Goal: Transaction & Acquisition: Purchase product/service

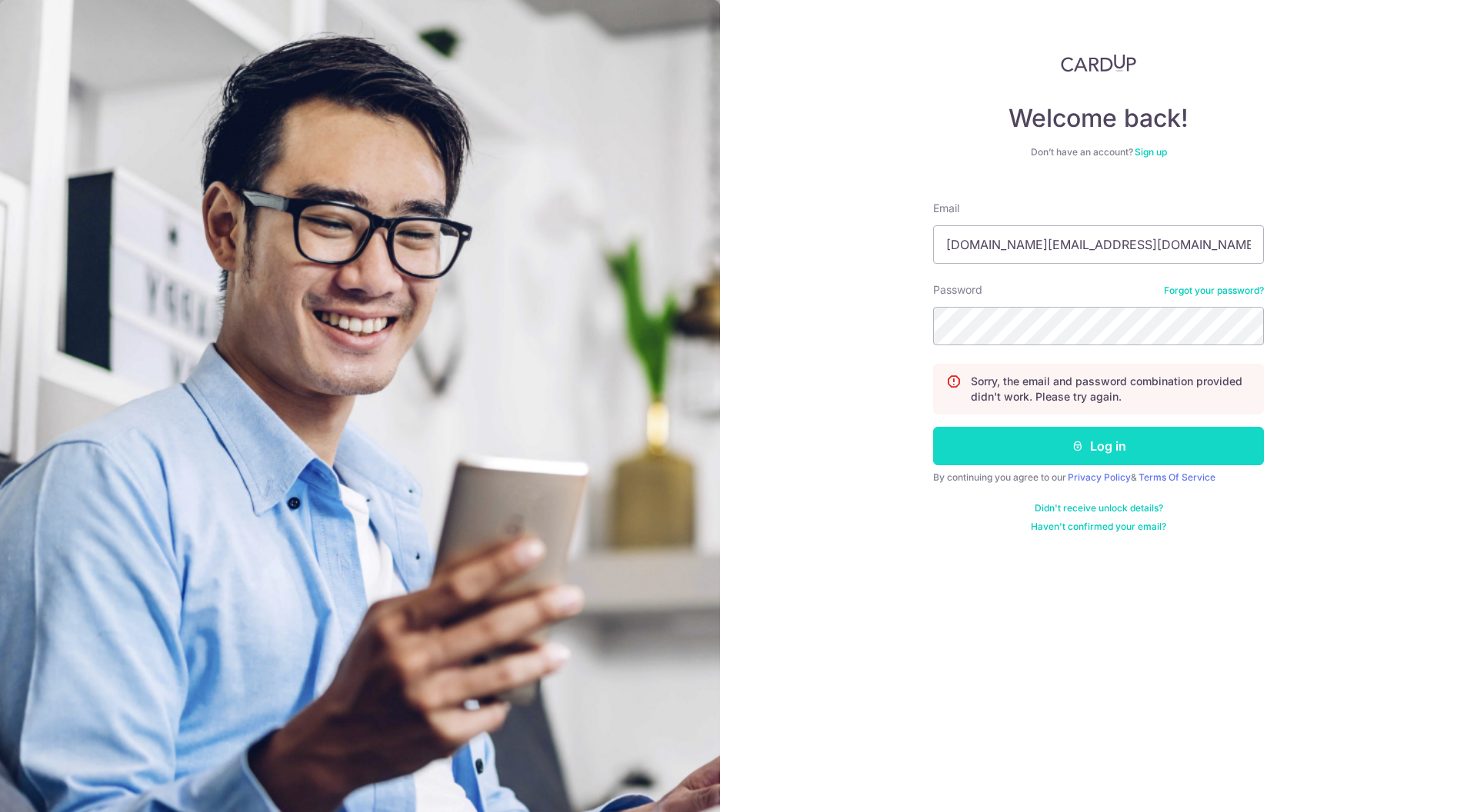
click at [1044, 430] on button "Log in" at bounding box center [1099, 447] width 331 height 39
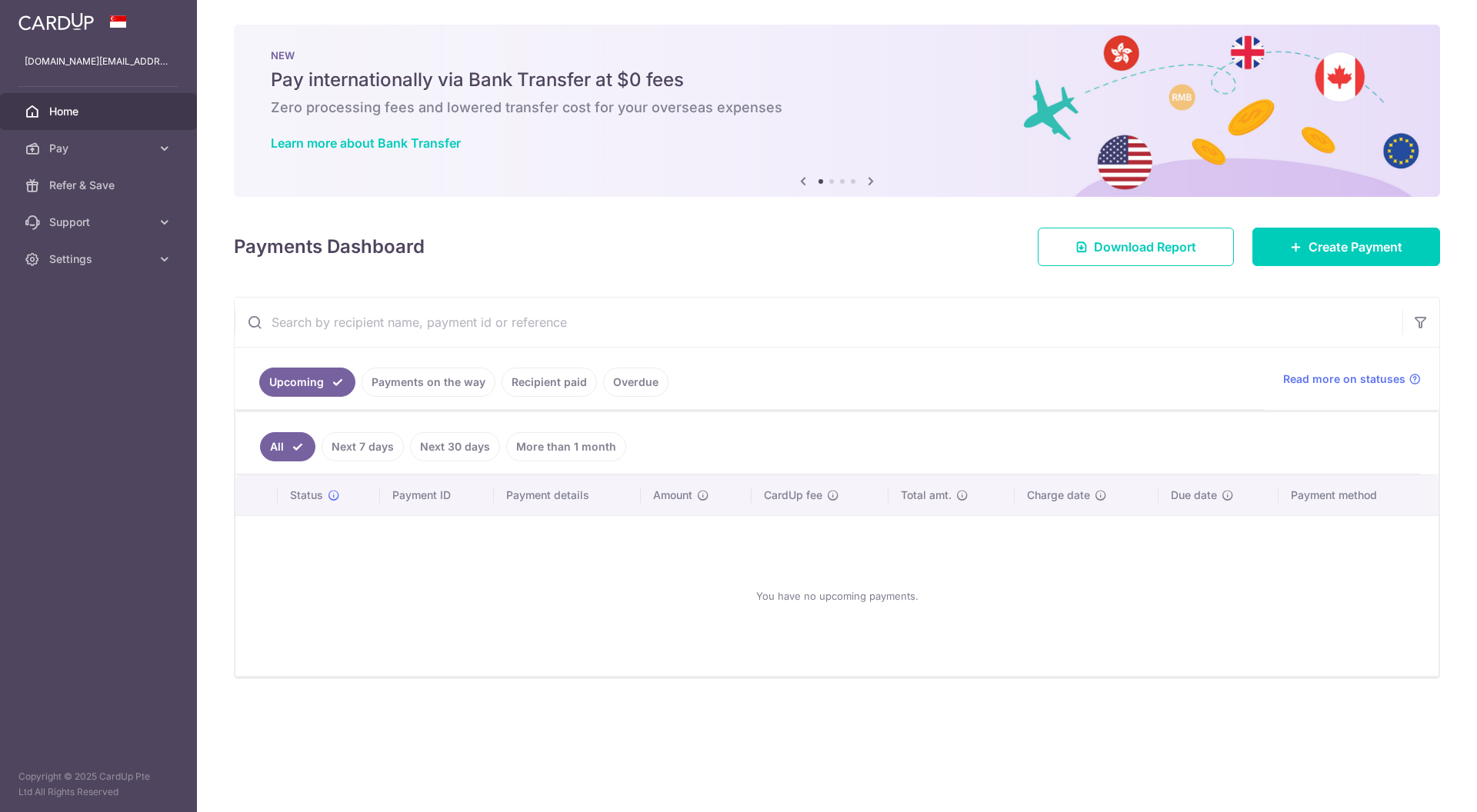
click at [551, 390] on link "Recipient paid" at bounding box center [549, 382] width 95 height 30
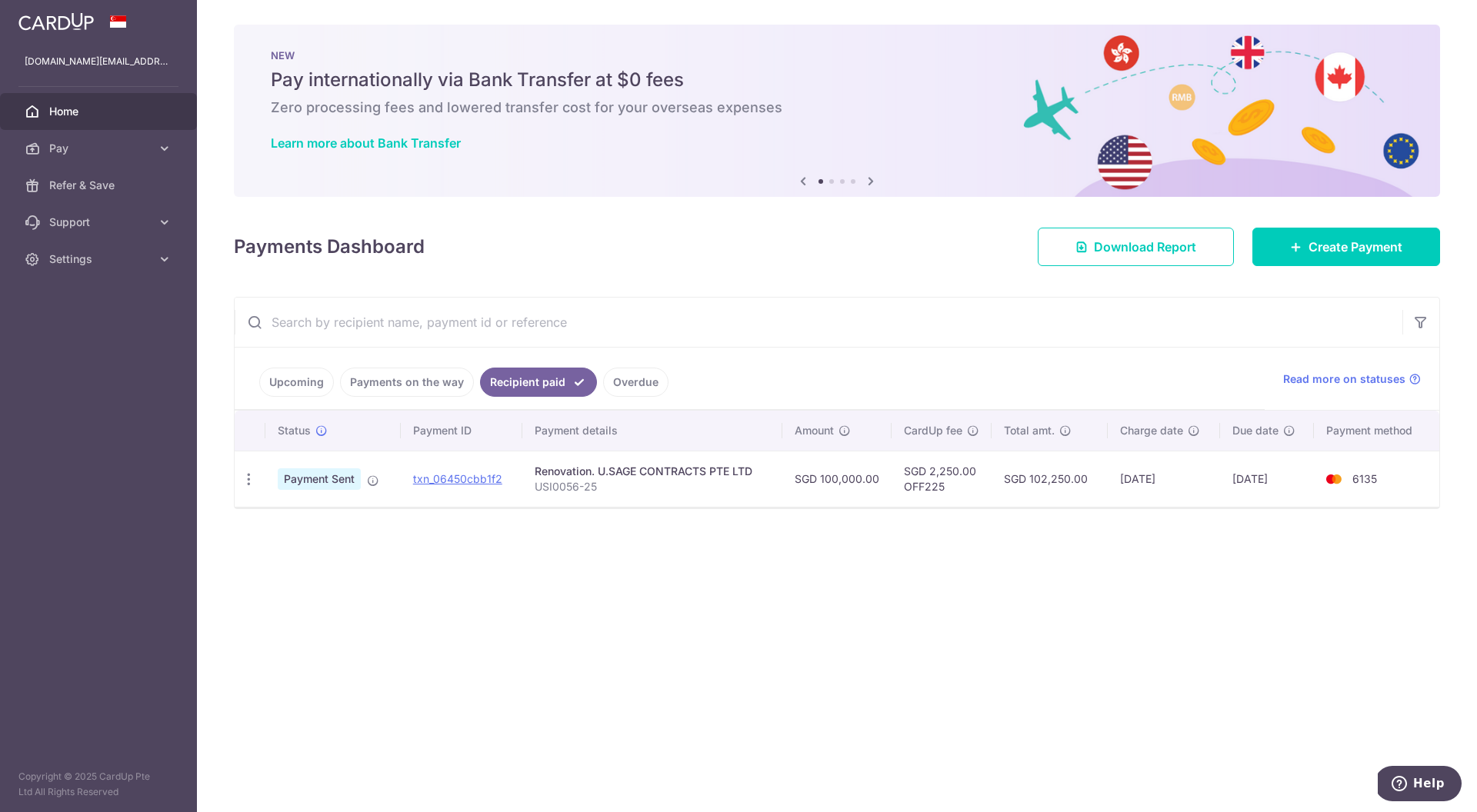
click at [431, 368] on link "Payments on the way" at bounding box center [407, 382] width 134 height 30
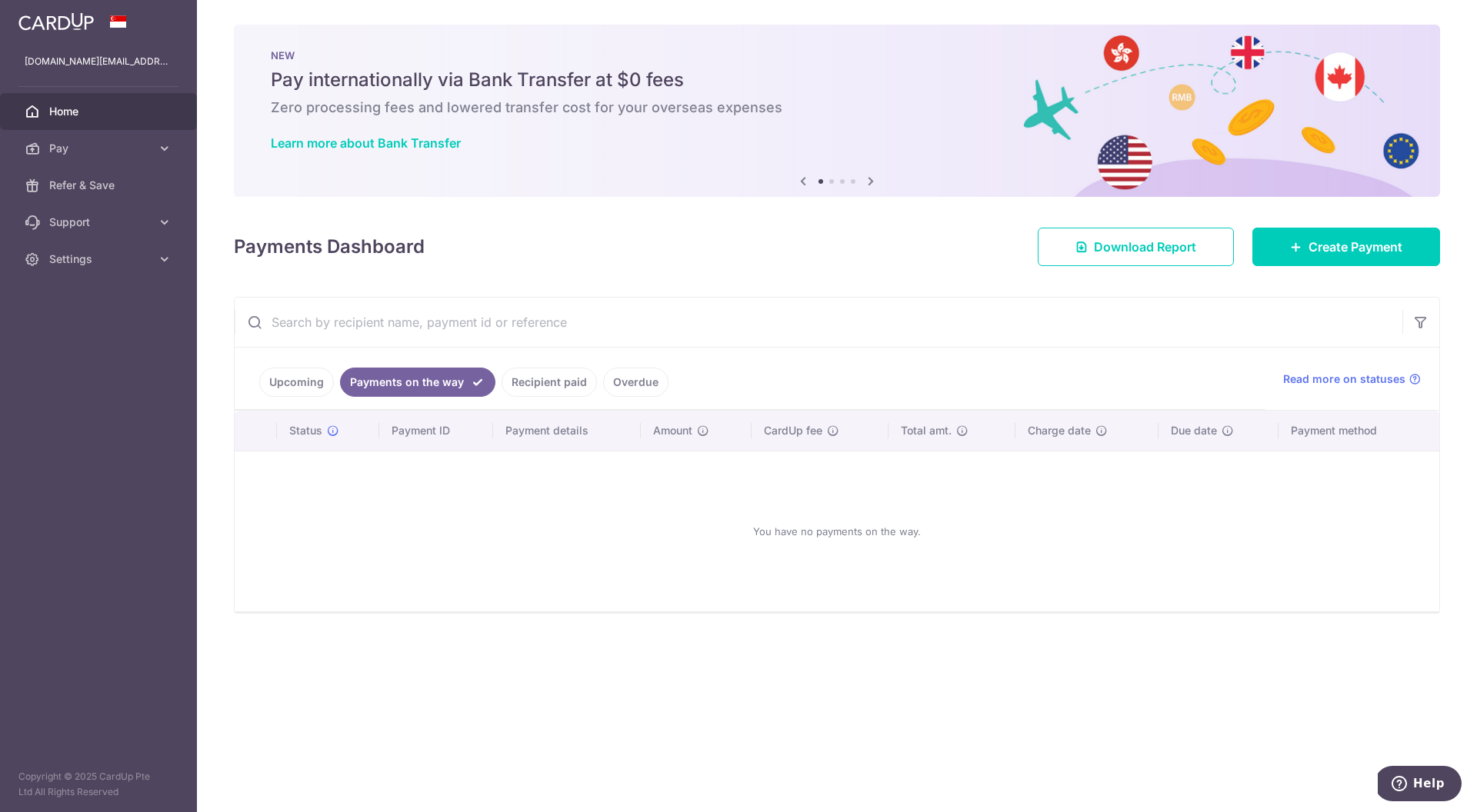
click at [640, 368] on link "Overdue" at bounding box center [635, 382] width 65 height 30
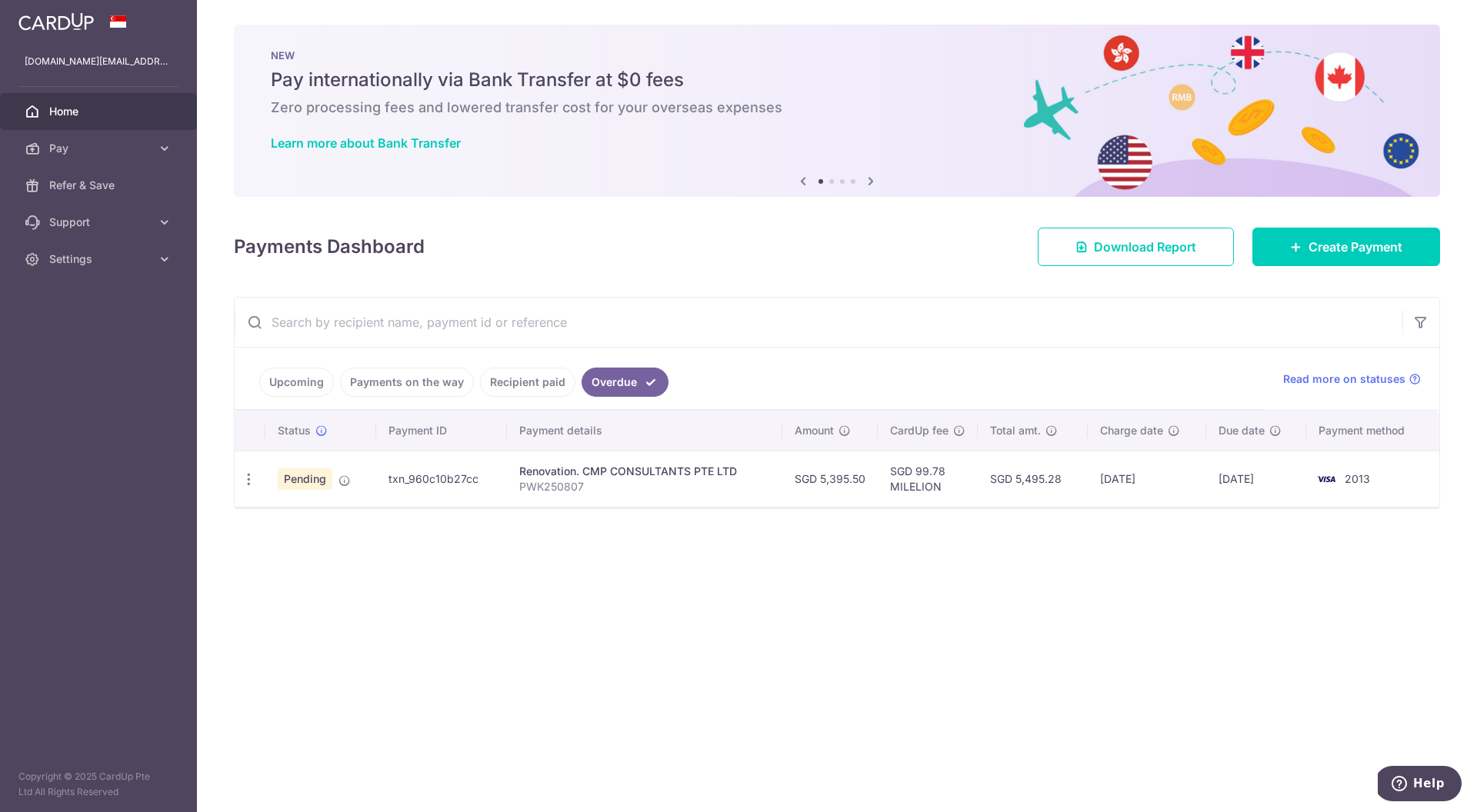
click at [304, 393] on link "Upcoming" at bounding box center [296, 382] width 74 height 30
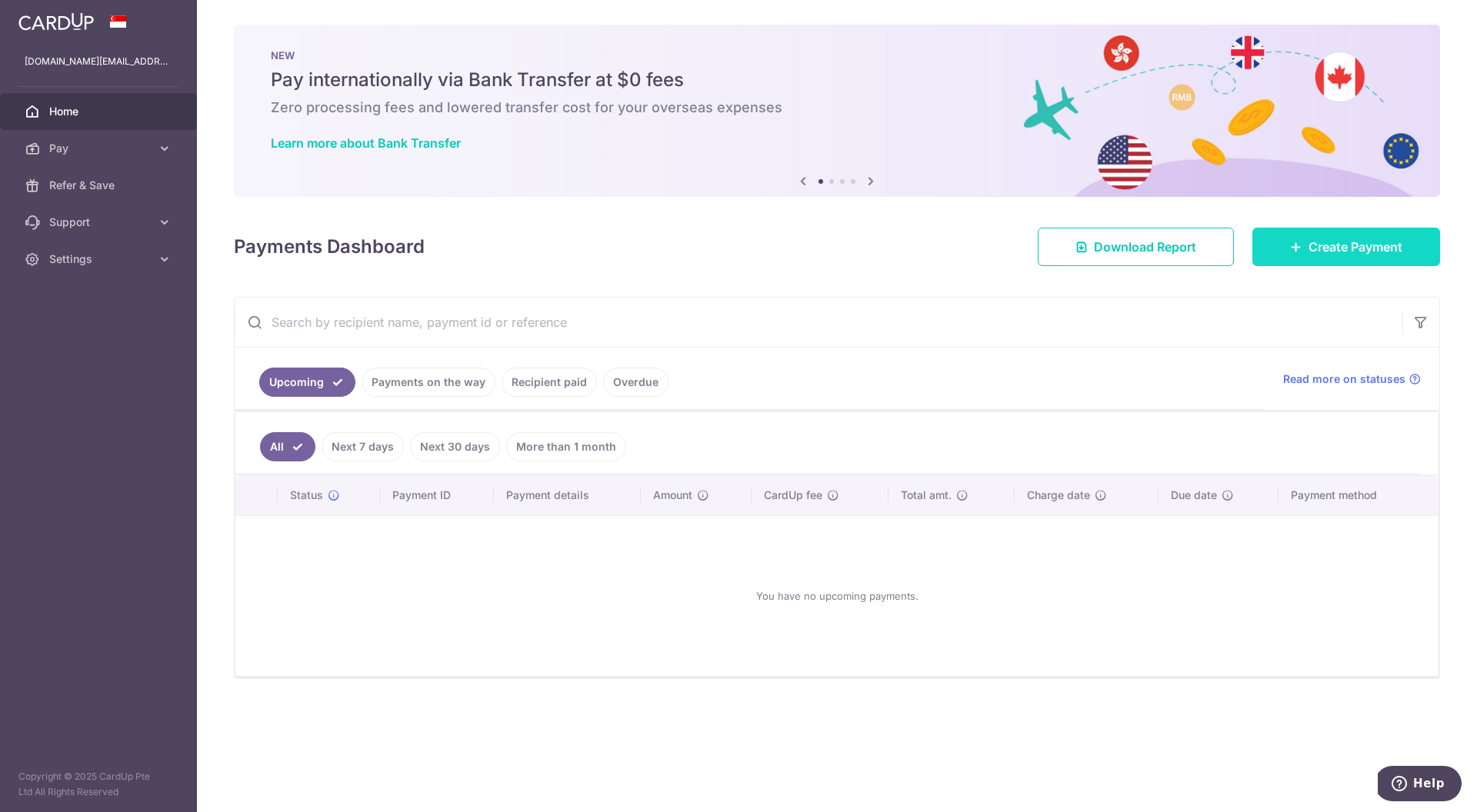
click at [1302, 265] on link "Create Payment" at bounding box center [1346, 247] width 187 height 39
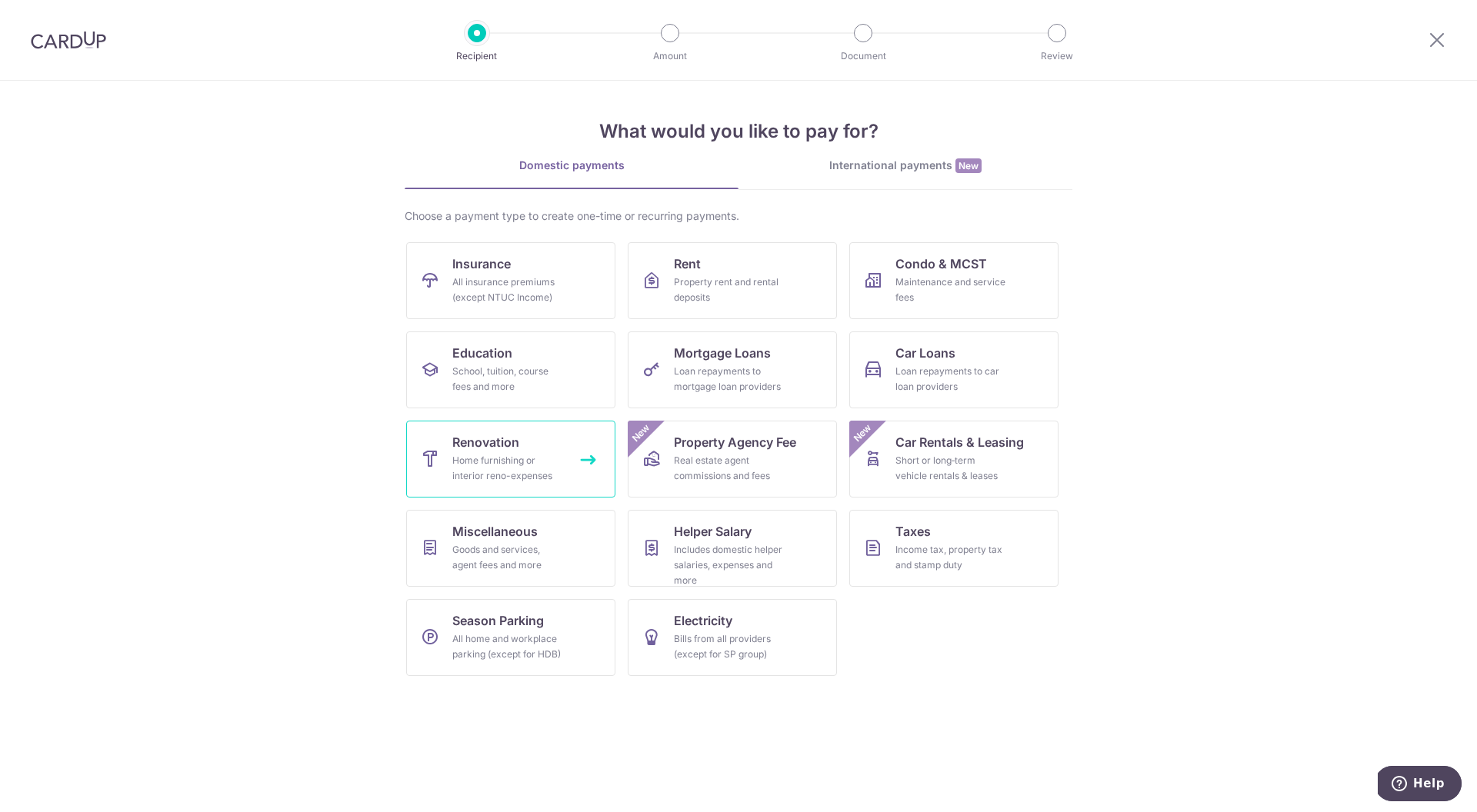
click at [485, 470] on div "Home furnishing or interior reno-expenses" at bounding box center [508, 468] width 111 height 30
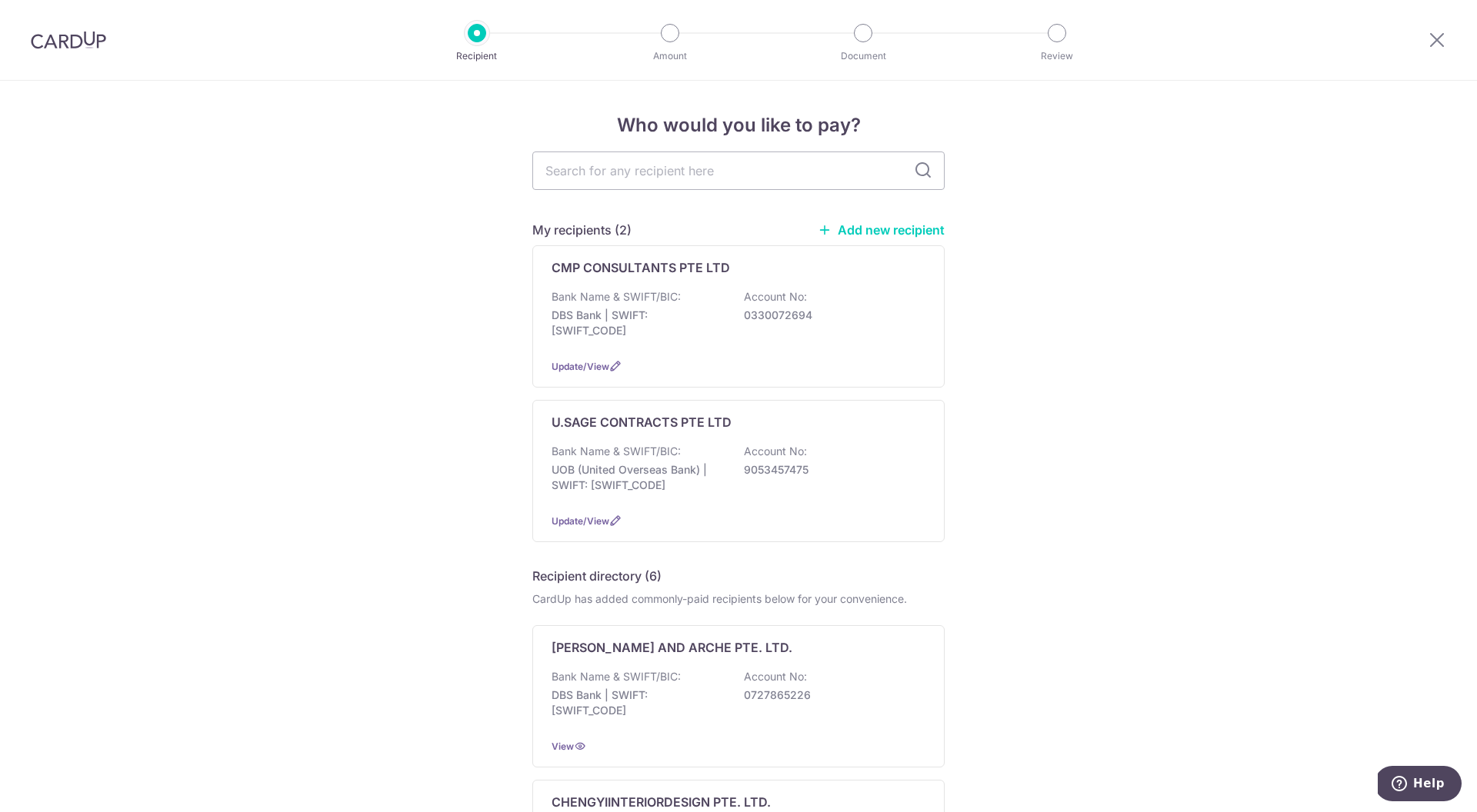
click at [849, 228] on link "Add new recipient" at bounding box center [882, 230] width 127 height 15
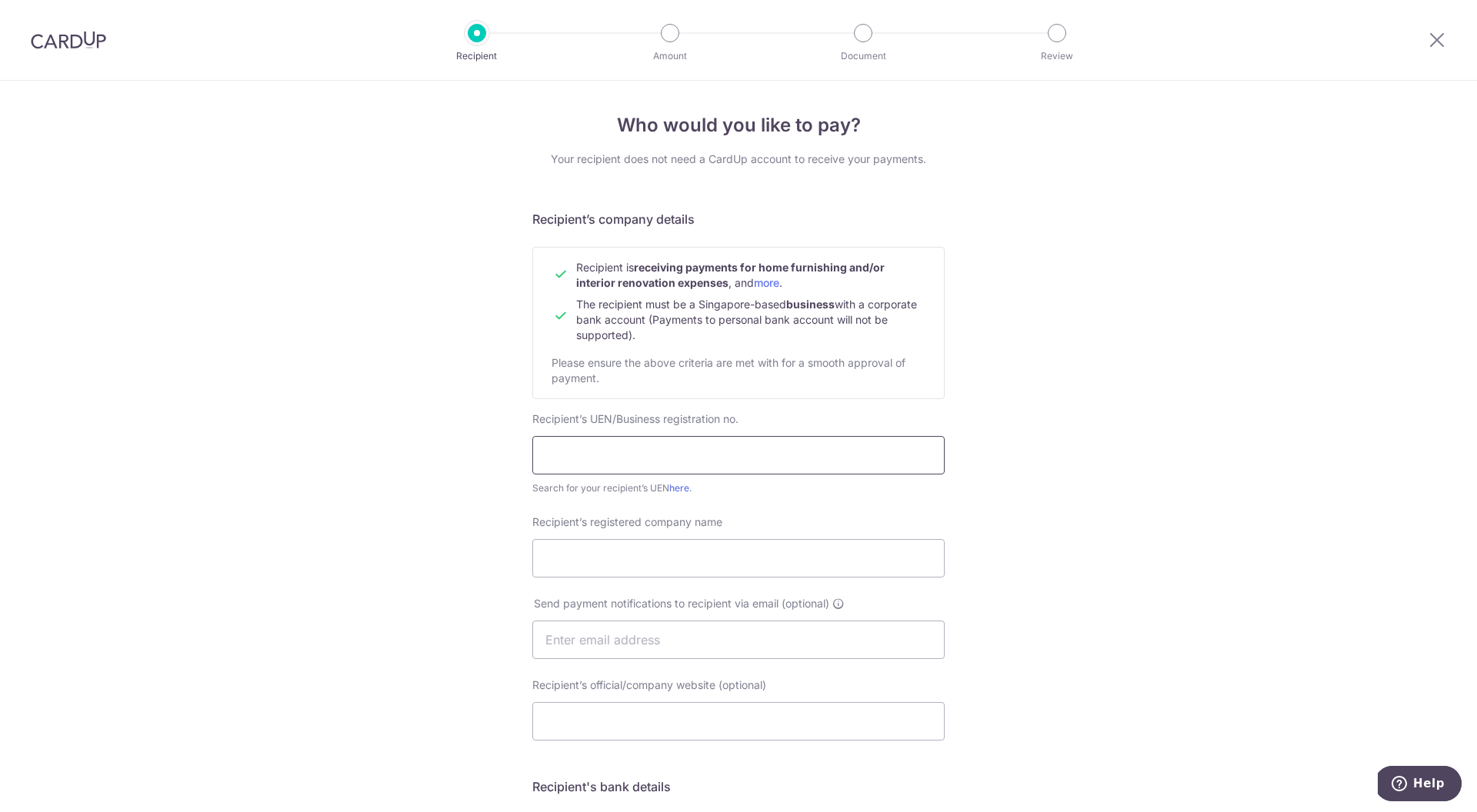
click at [655, 452] on input "text" at bounding box center [738, 456] width 412 height 39
paste input "335-312-001-6"
type input "335-312-001-6"
paste input "201935936G"
type input "201935936G"
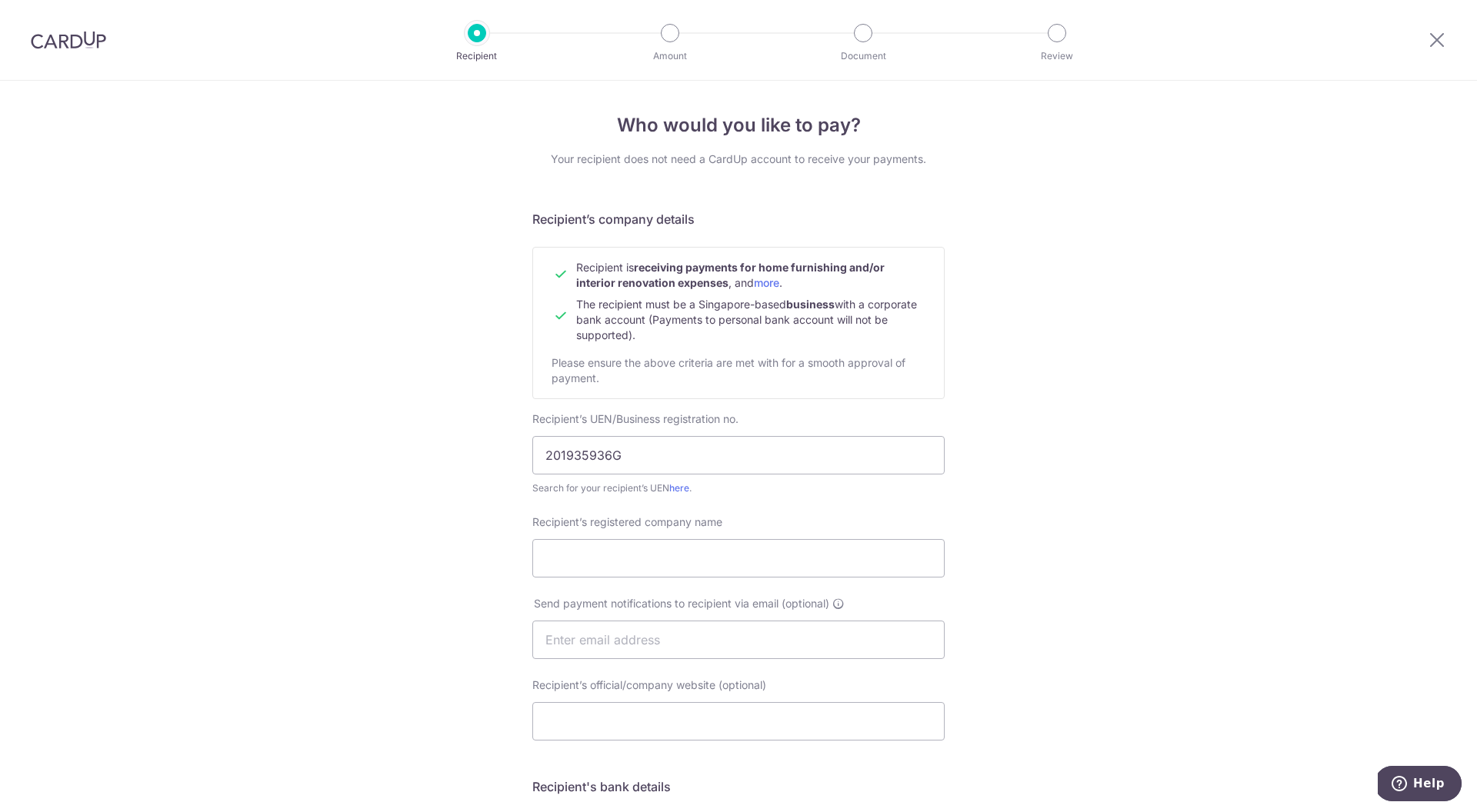
click at [627, 535] on div "Recipient’s registered company name" at bounding box center [738, 546] width 412 height 63
click at [633, 560] on input "Recipient’s registered company name" at bounding box center [738, 559] width 412 height 39
paste input "THE SHADES LAB ASIA PTE LTD"
type input "THE SHADES LAB ASIA PTE LTD"
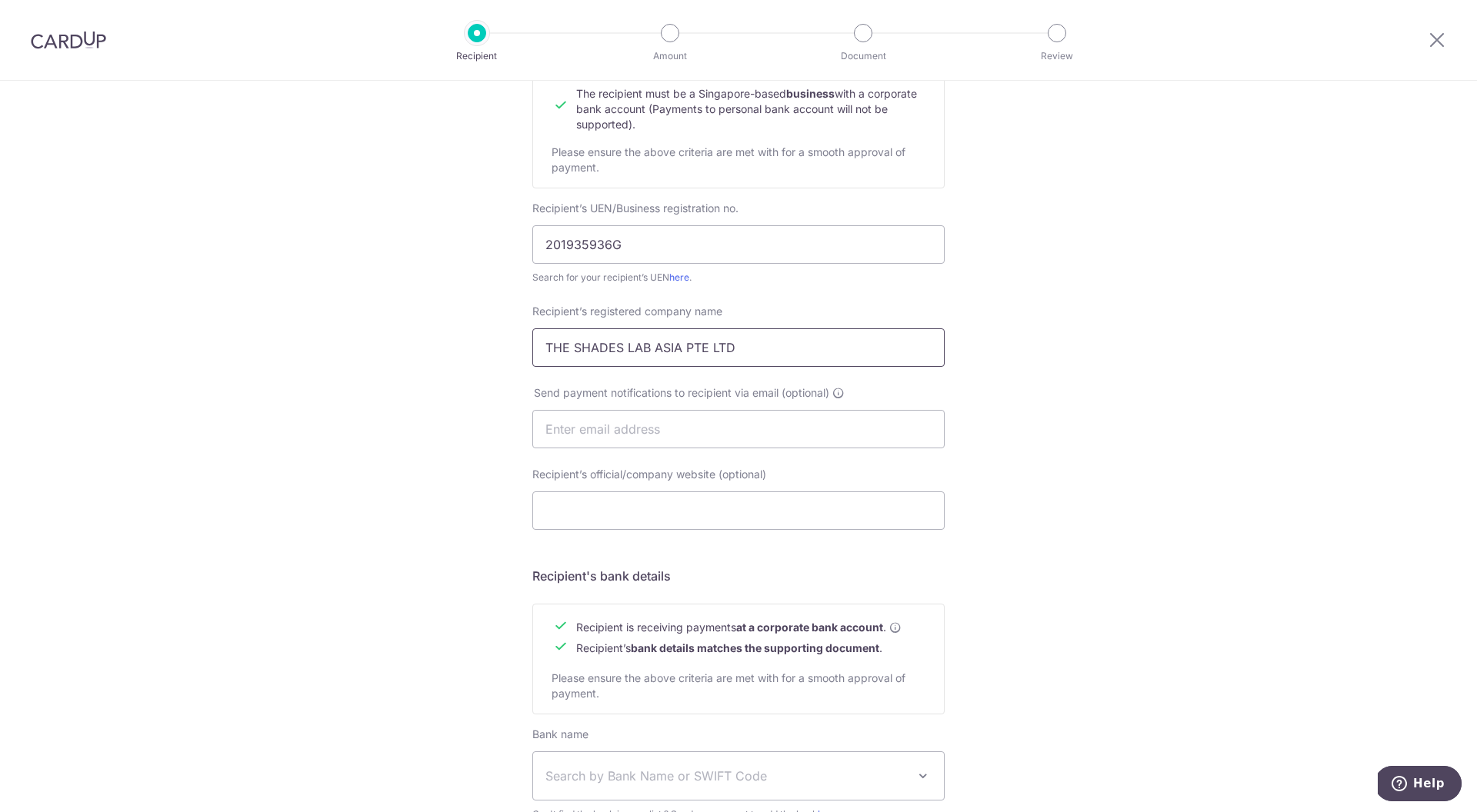
scroll to position [403, 0]
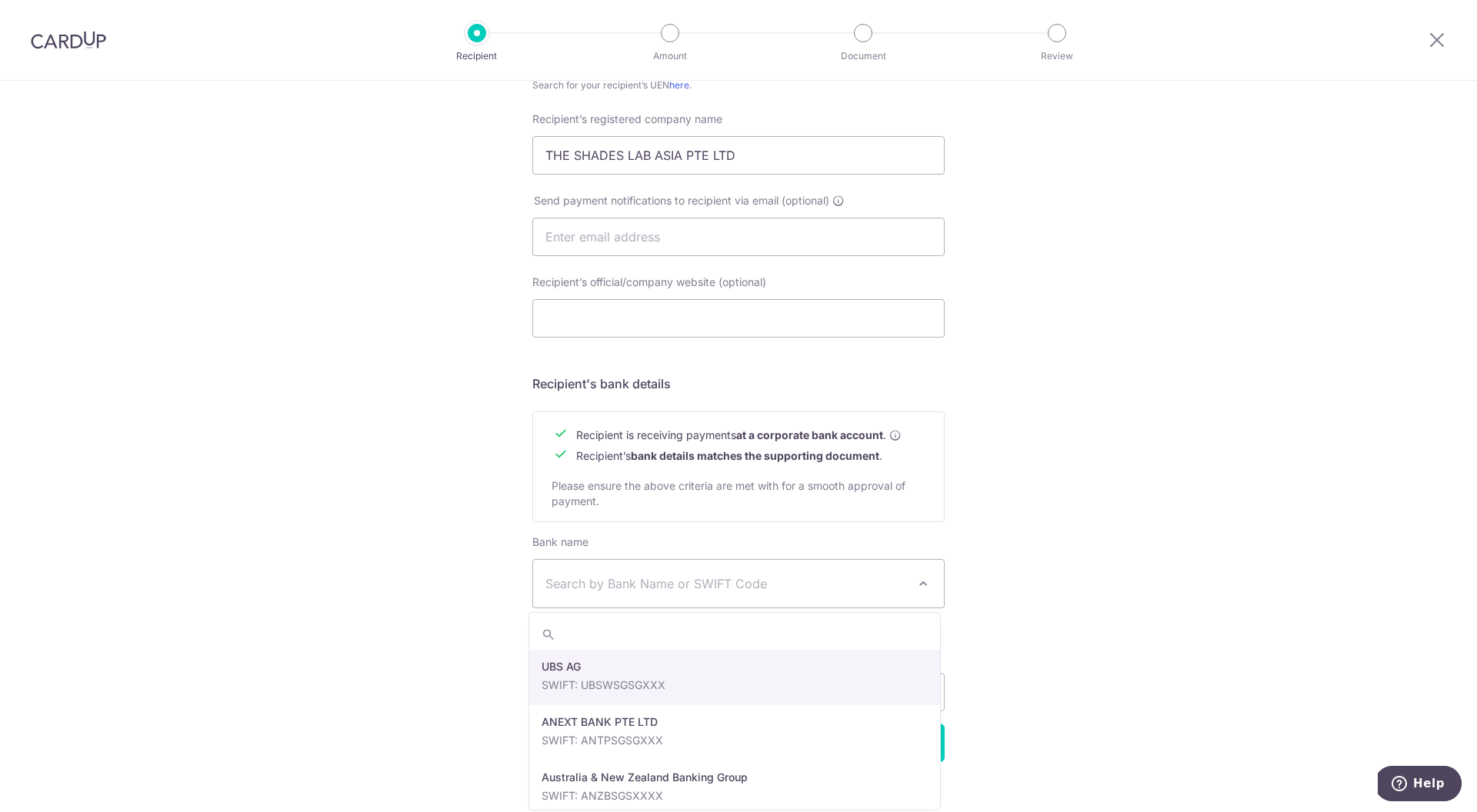
click at [660, 592] on span "Search by Bank Name or SWIFT Code" at bounding box center [726, 584] width 361 height 19
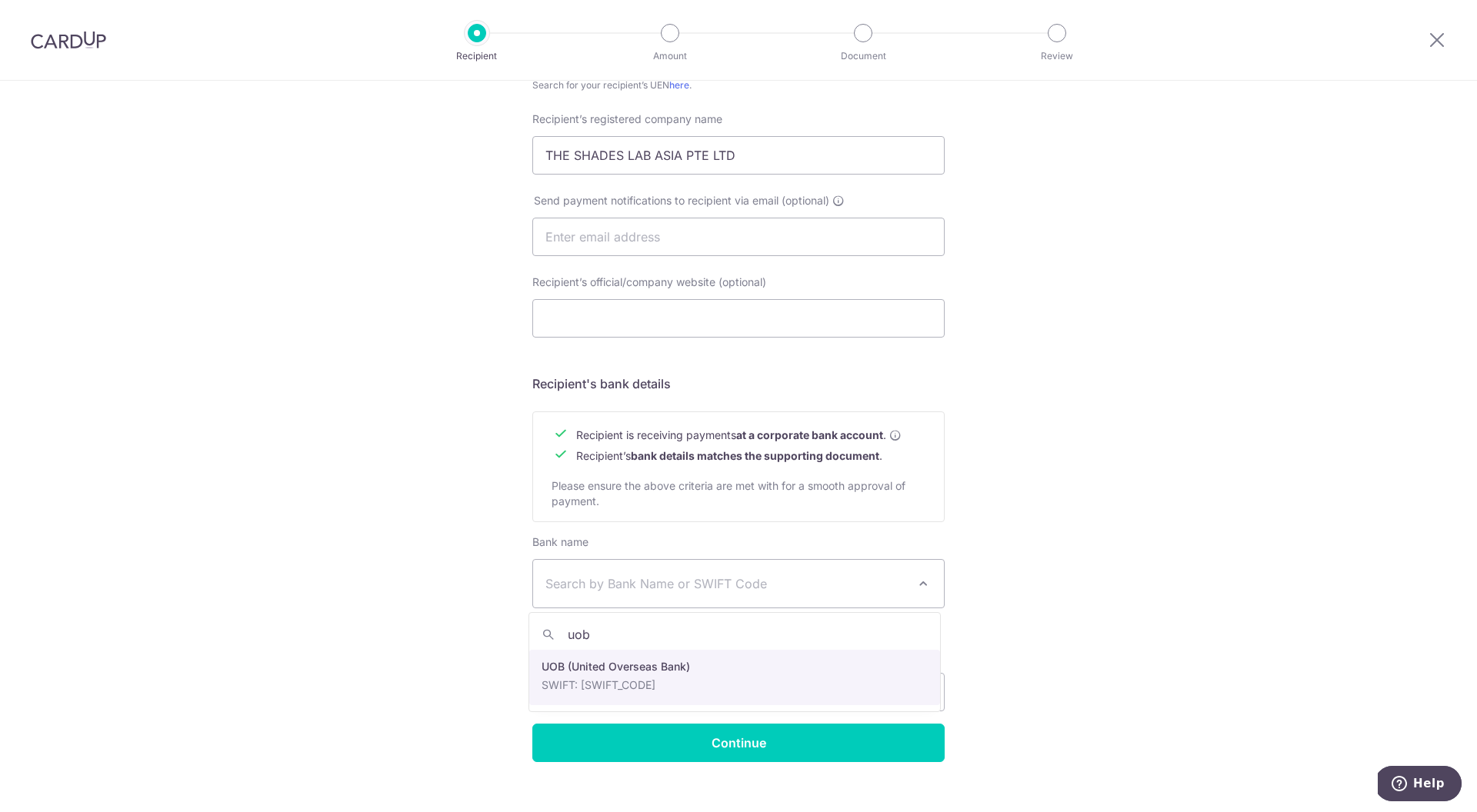
type input "uob"
select select "18"
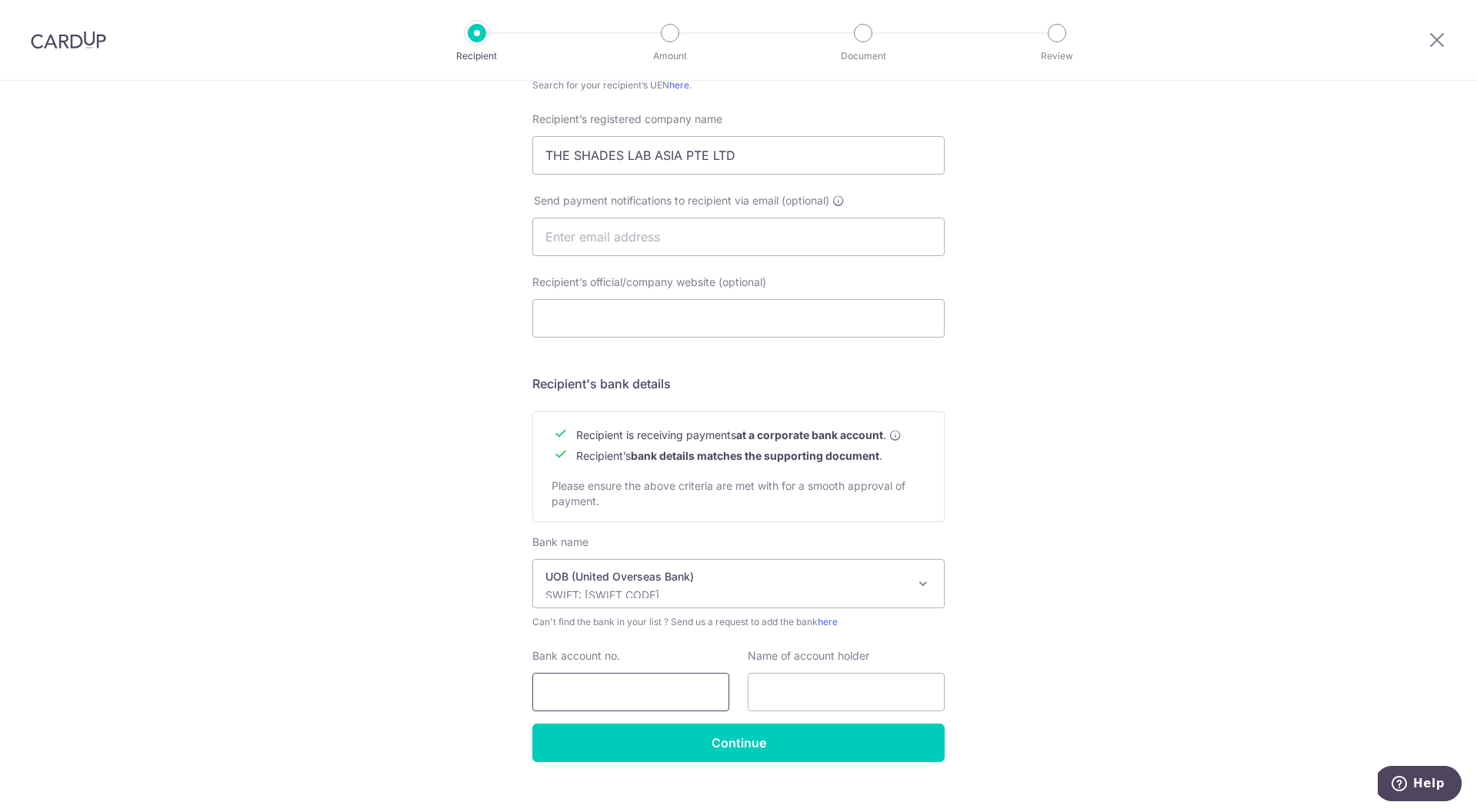
click at [621, 696] on input "Bank account no." at bounding box center [630, 692] width 197 height 39
paste input "335-312-001-6"
click at [569, 696] on input "335-312-001-6" at bounding box center [630, 692] width 197 height 39
click at [588, 696] on input "335312-001-6" at bounding box center [630, 692] width 197 height 39
click at [611, 695] on input "335312001-6" at bounding box center [630, 692] width 197 height 39
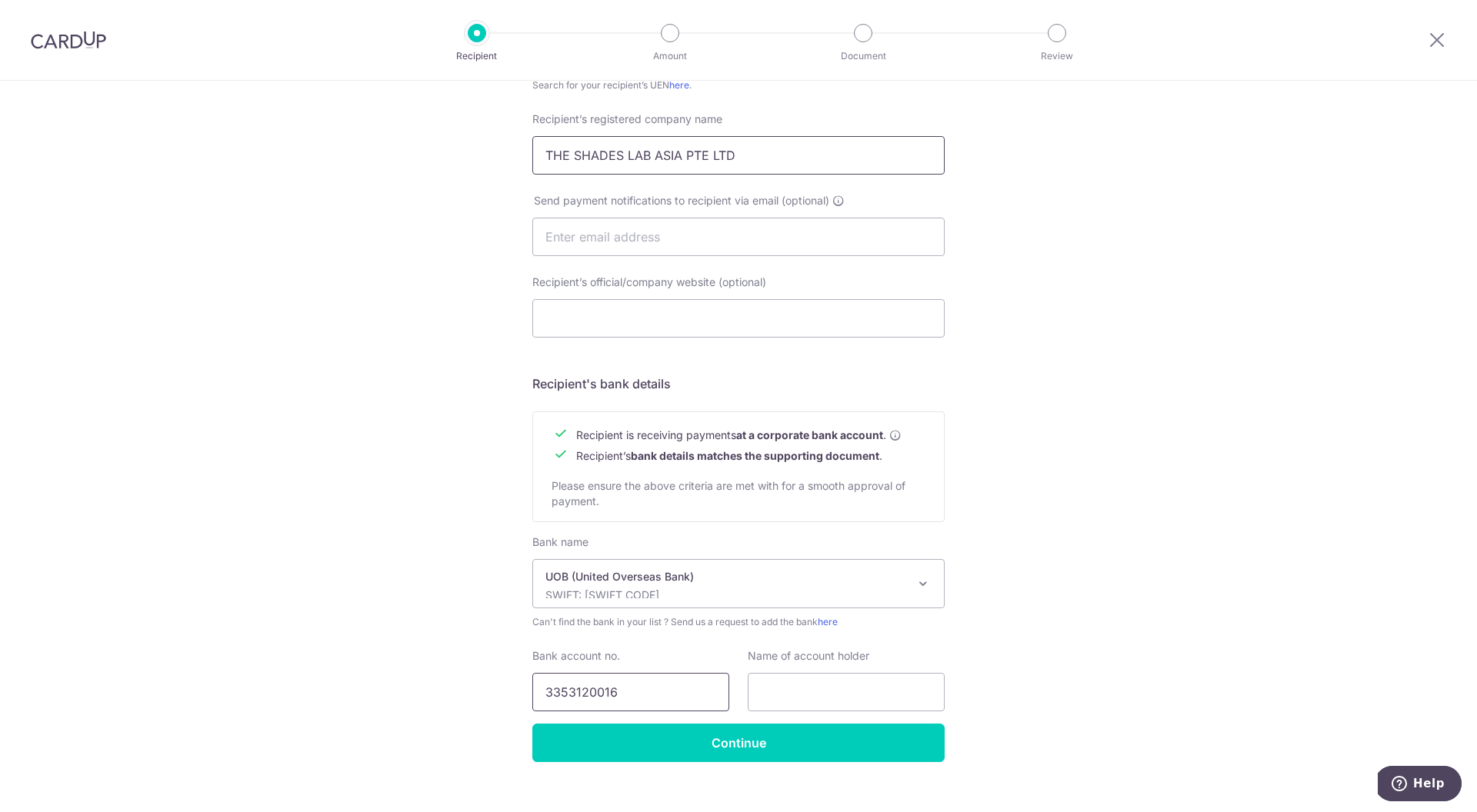
type input "3353120016"
click at [725, 152] on input "THE SHADES LAB ASIA PTE LTD" at bounding box center [738, 155] width 412 height 39
click at [861, 708] on input "text" at bounding box center [846, 692] width 197 height 39
paste input "THE SHADES LAB ASIA PTE LTD"
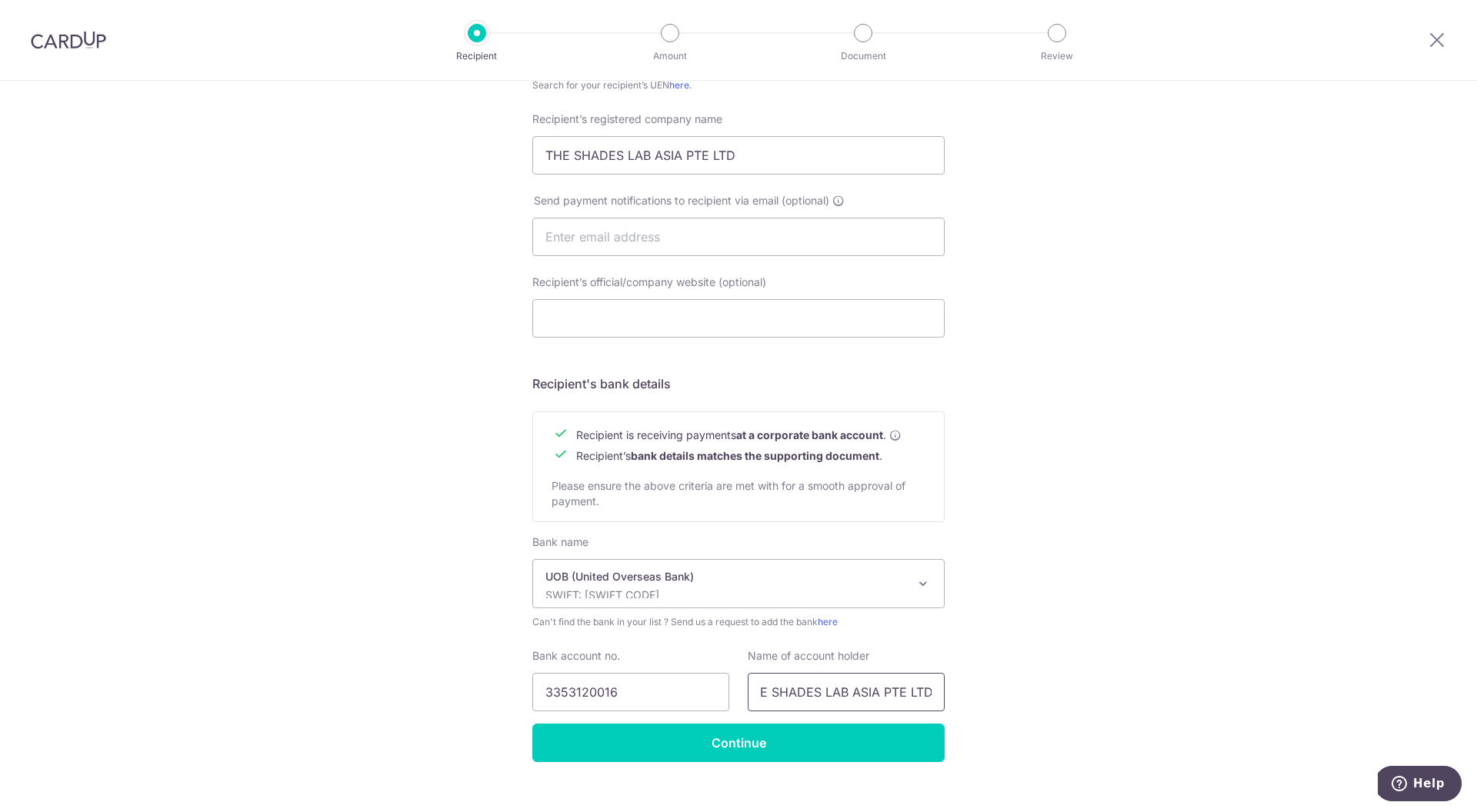
type input "THE SHADES LAB ASIA PTE LTD"
click at [627, 235] on input "text" at bounding box center [738, 237] width 412 height 39
paste input "qinlin@theshadeslab.com"
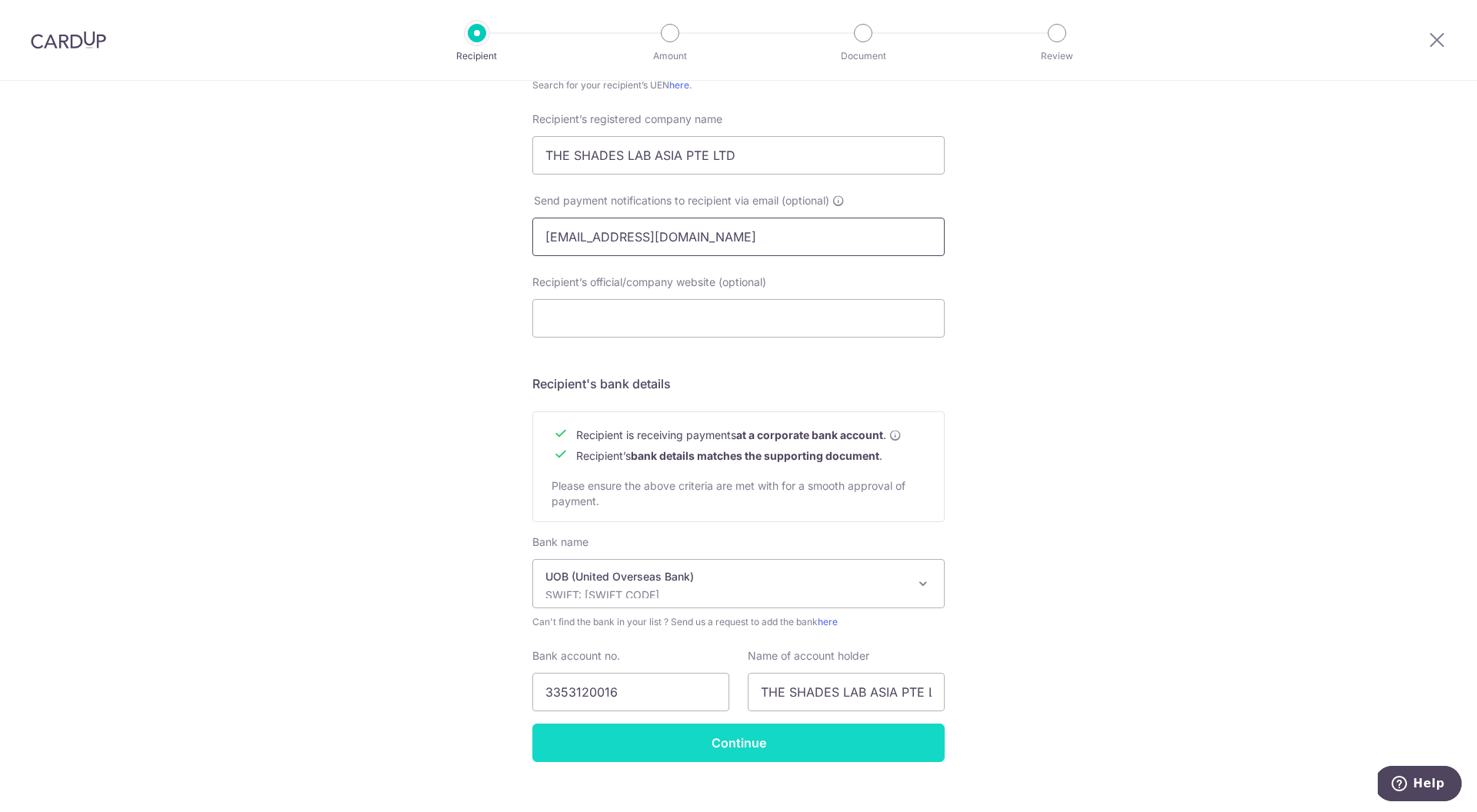
type input "qinlin@theshadeslab.com"
click at [763, 731] on input "Continue" at bounding box center [738, 743] width 412 height 39
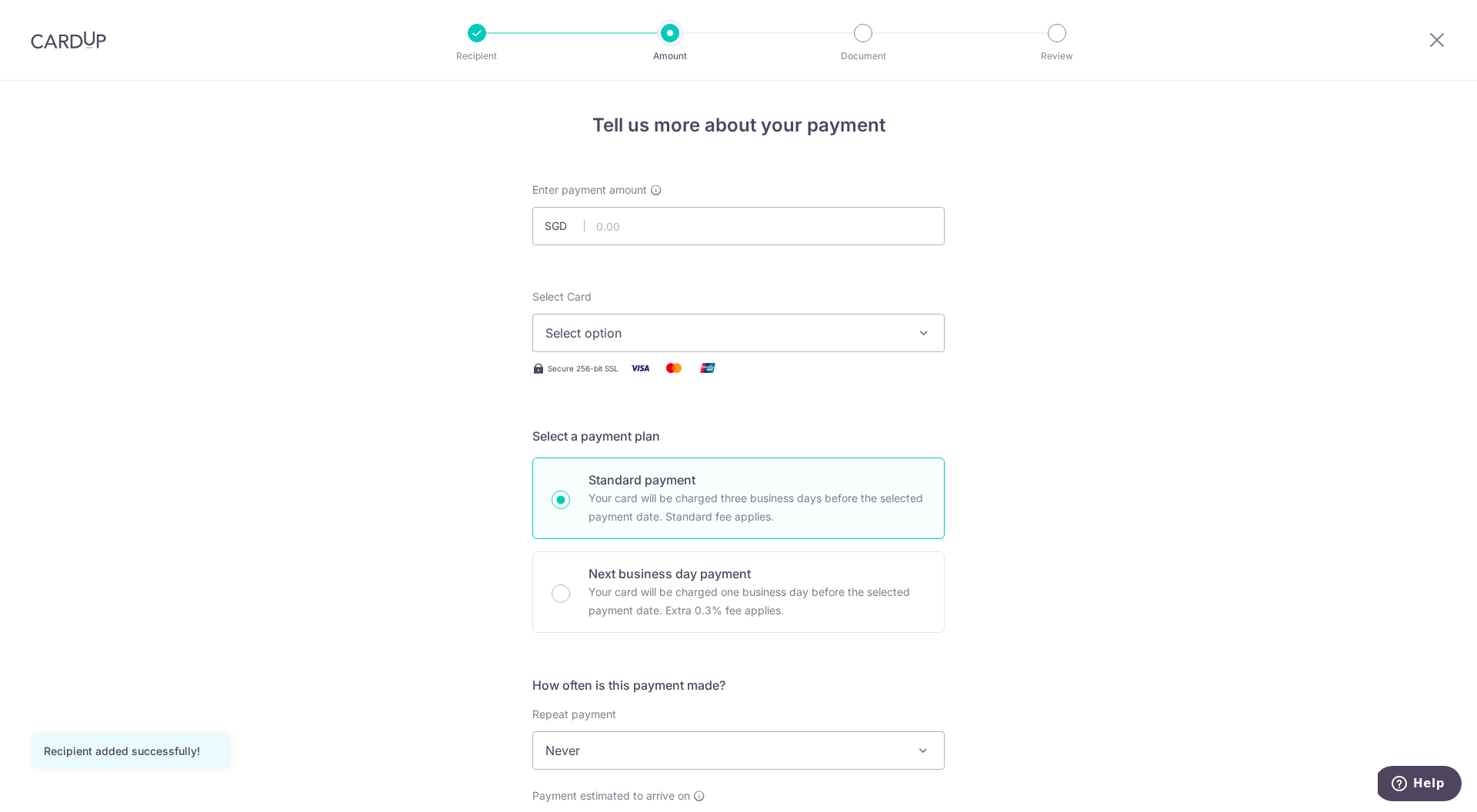
click at [680, 243] on input "text" at bounding box center [738, 226] width 412 height 39
type input "20,000.00"
click at [709, 342] on span "Select option" at bounding box center [725, 333] width 359 height 19
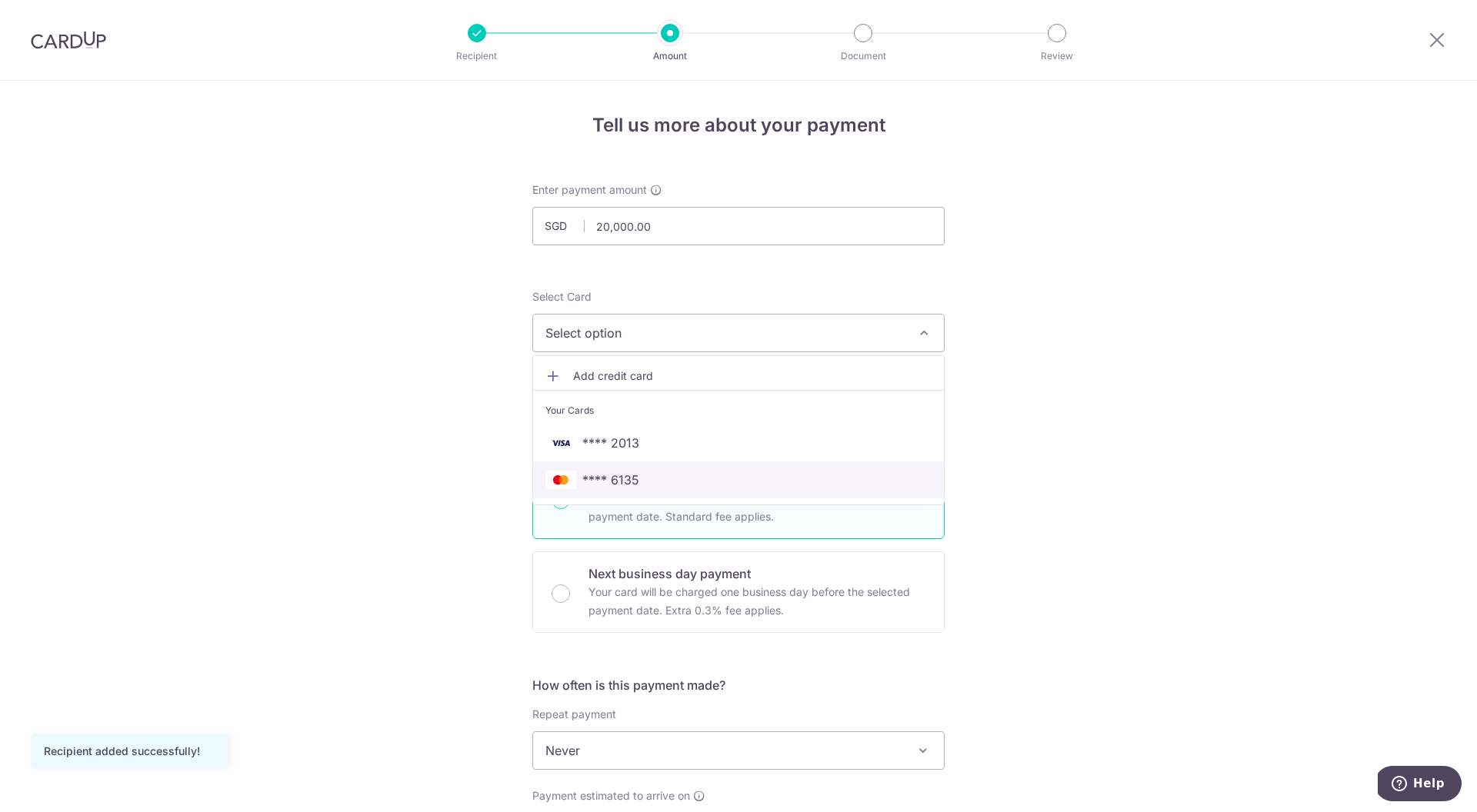
click at [719, 485] on span "**** 6135" at bounding box center [738, 480] width 386 height 19
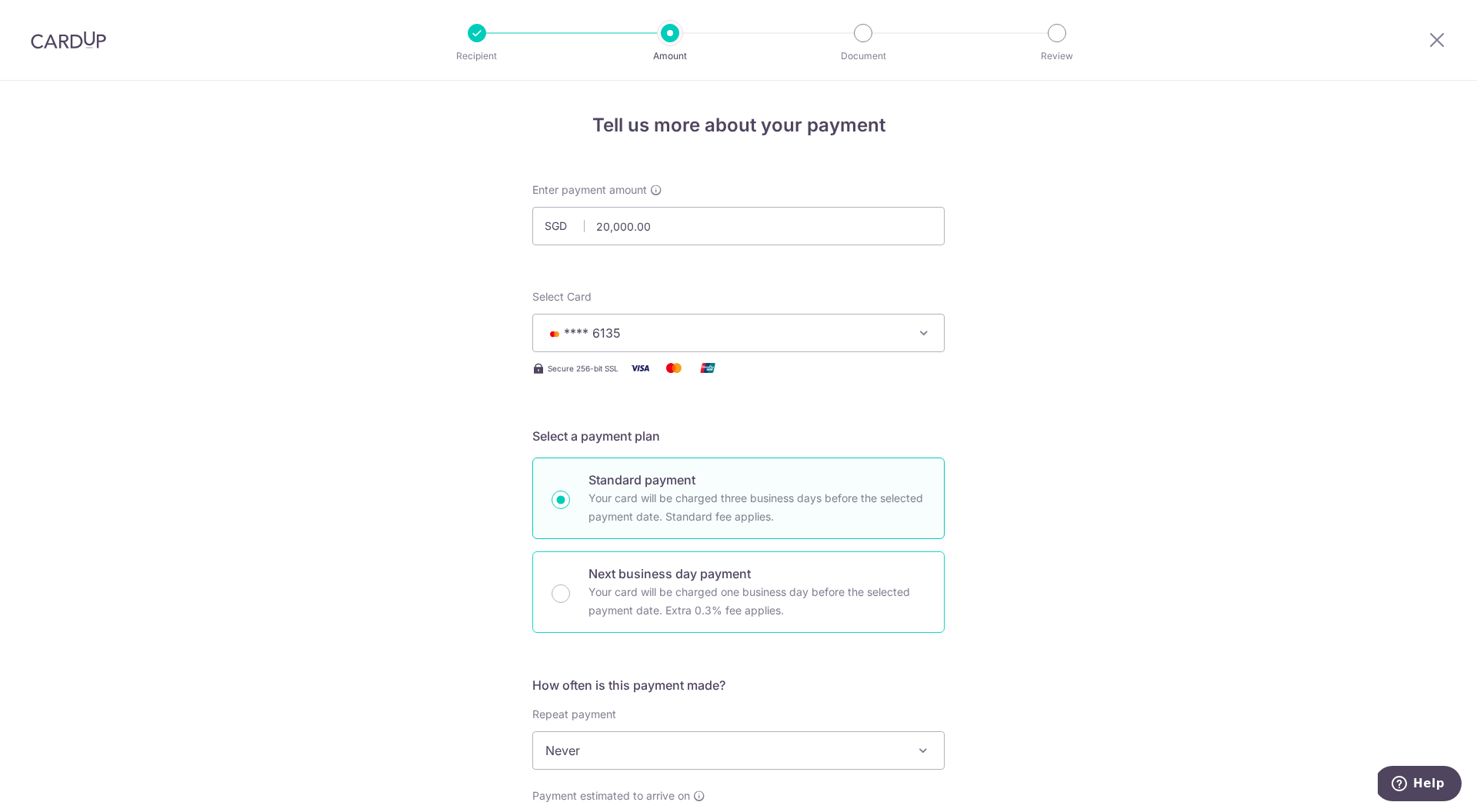
scroll to position [122, 0]
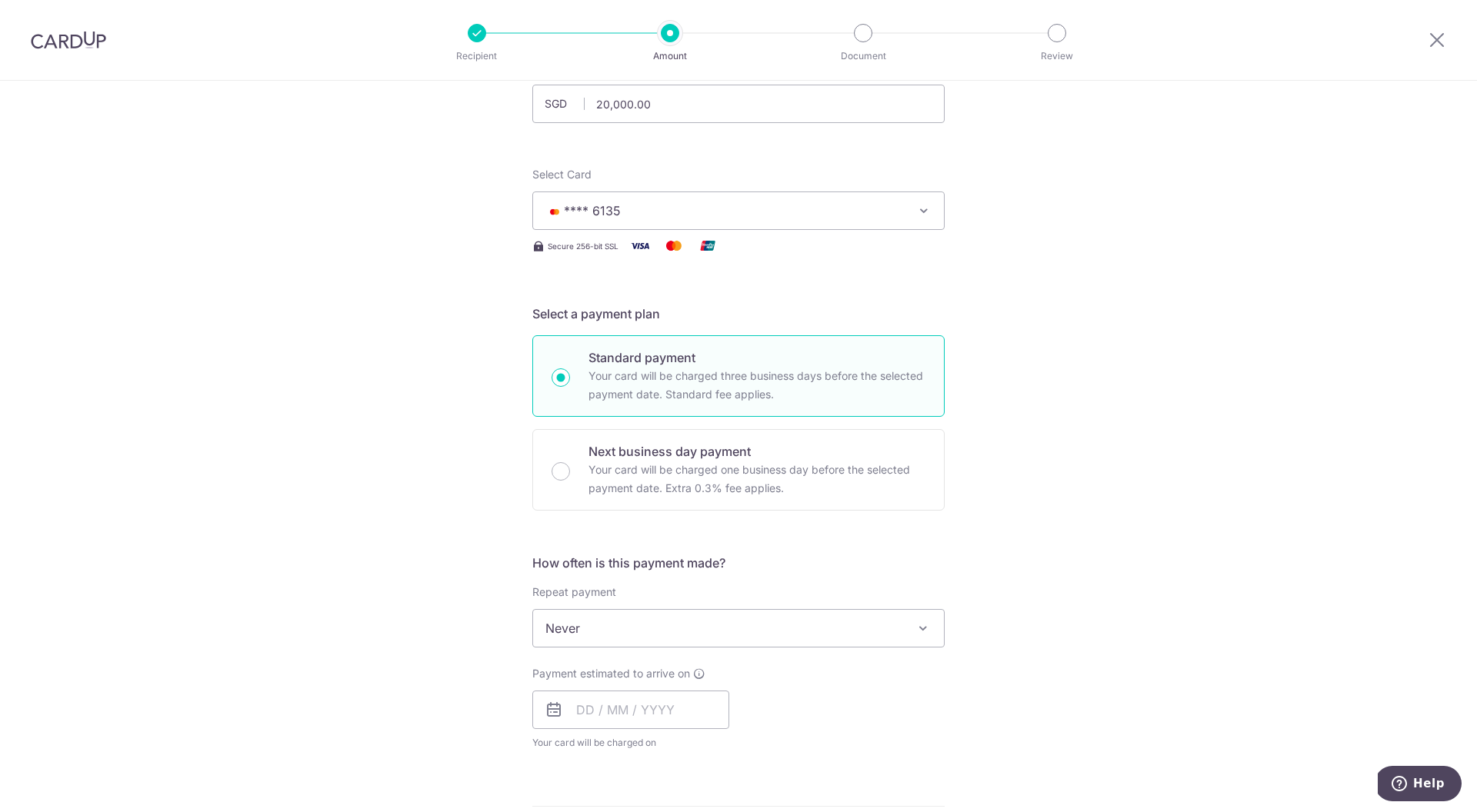
click at [742, 636] on span "Never" at bounding box center [738, 629] width 411 height 37
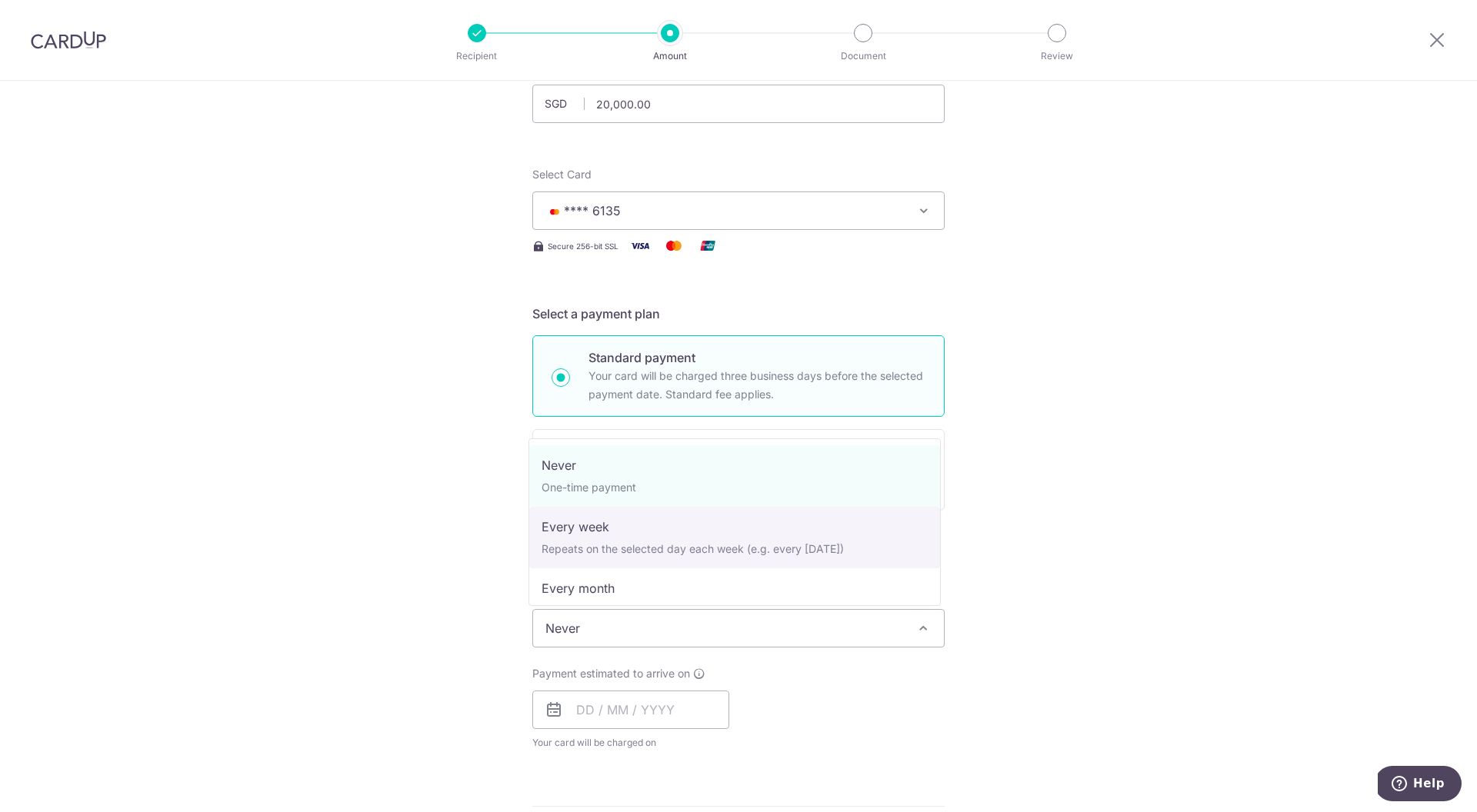
click at [847, 757] on div "How often is this payment made? Repeat payment Never Every week Every month Eve…" at bounding box center [738, 658] width 412 height 209
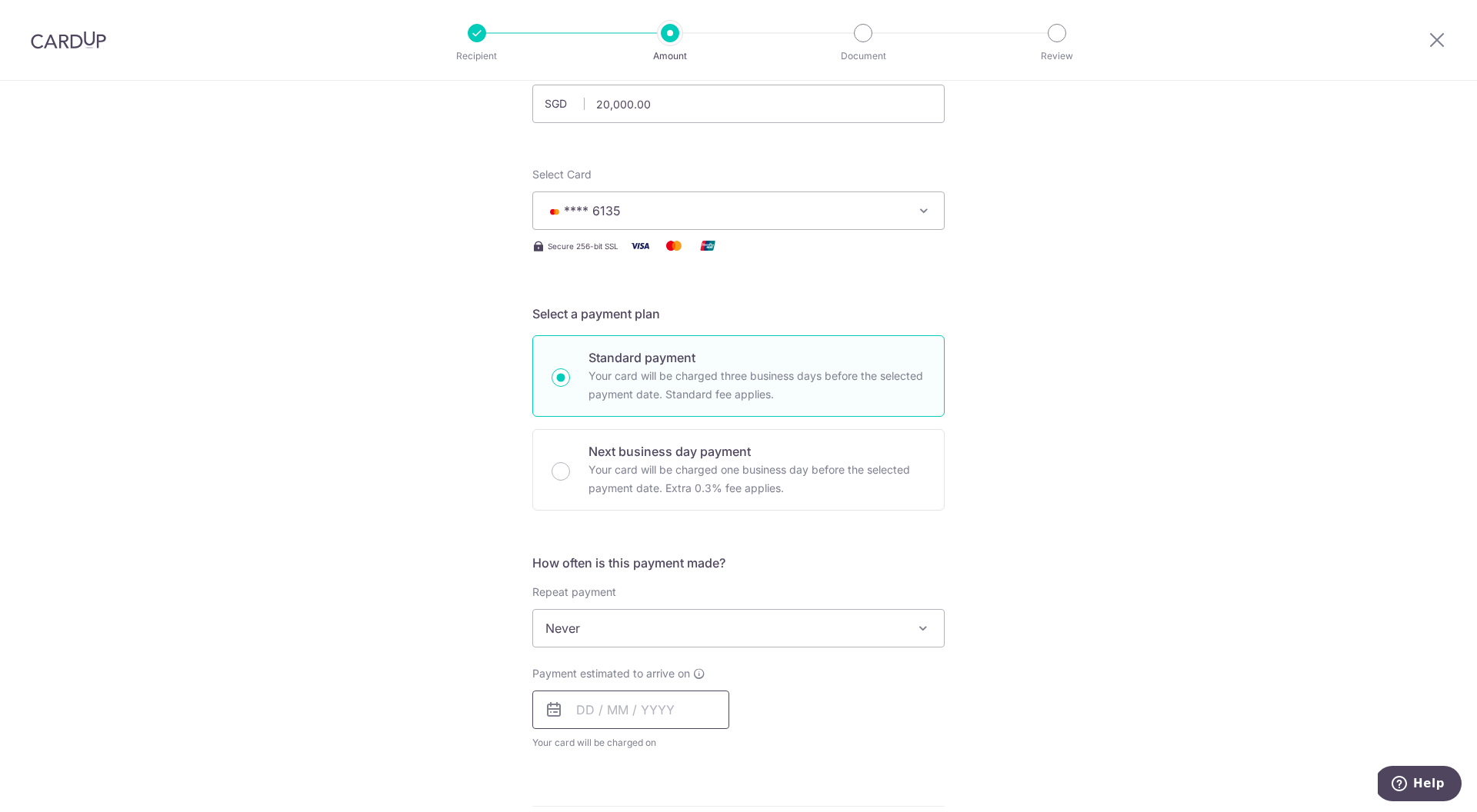
click at [672, 697] on input "text" at bounding box center [630, 710] width 197 height 39
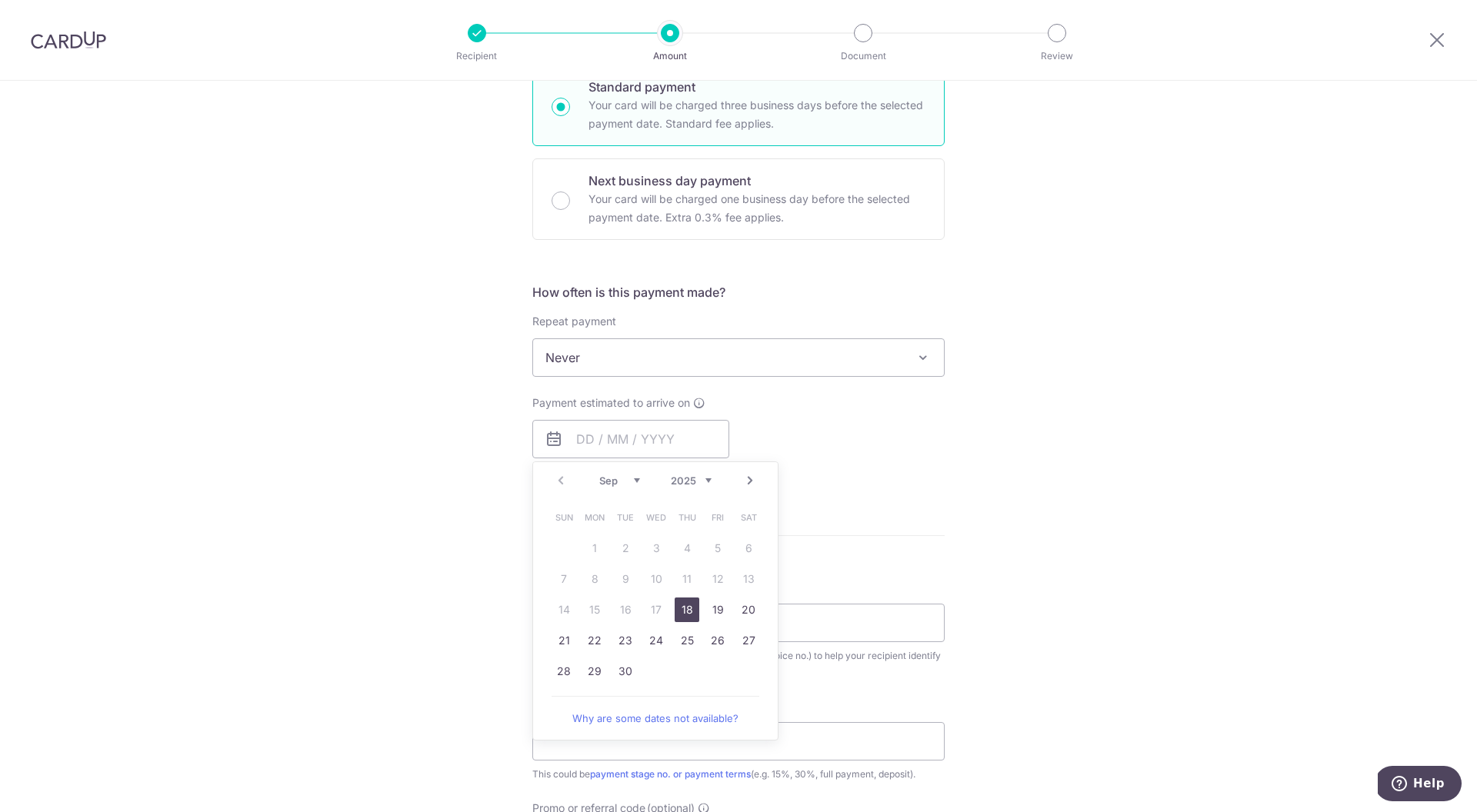
click at [689, 612] on link "18" at bounding box center [687, 609] width 24 height 24
type input "18/09/2025"
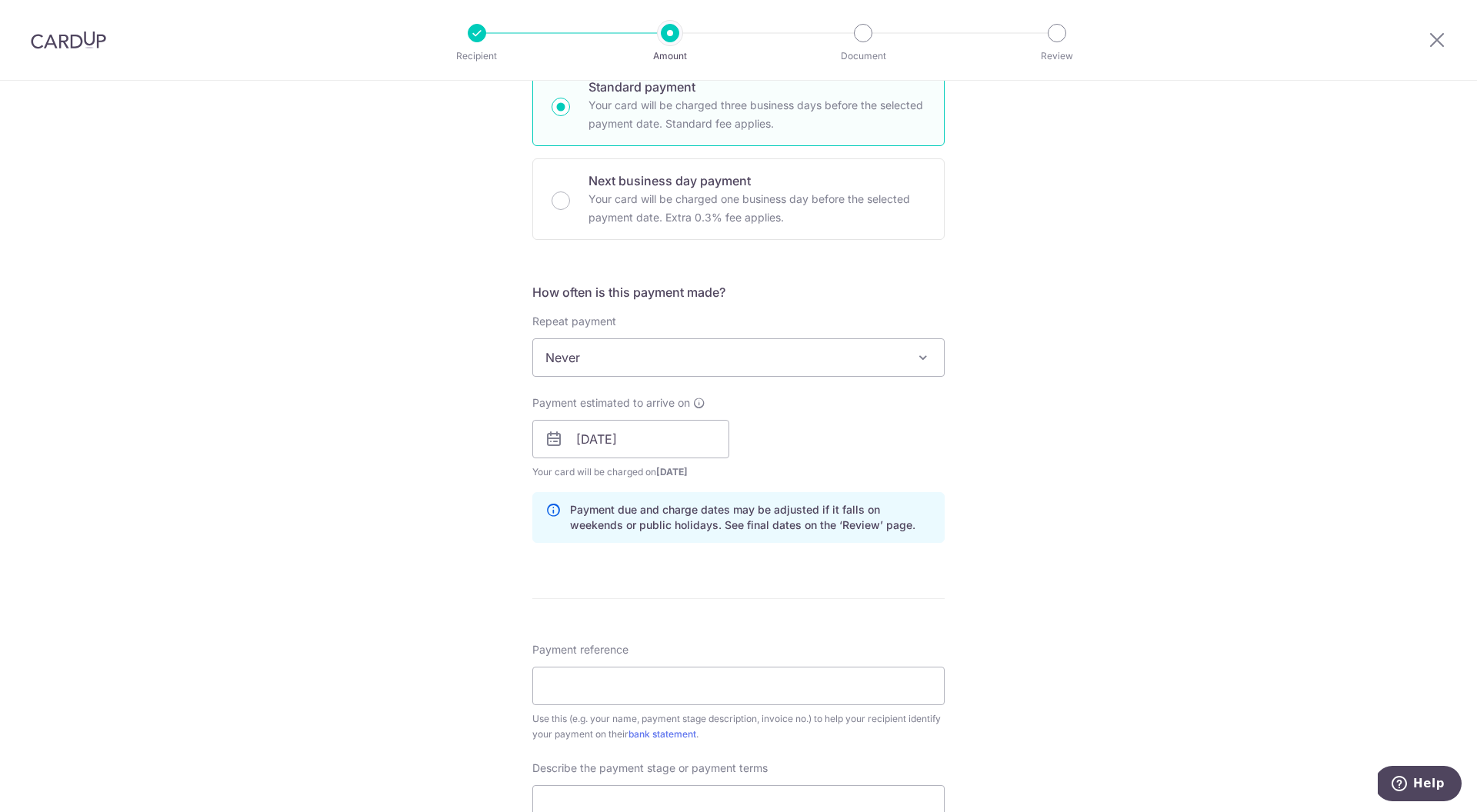
click at [1110, 552] on div "Tell us more about your payment Enter payment amount SGD 20,000.00 20000.00 Rec…" at bounding box center [738, 466] width 1477 height 1557
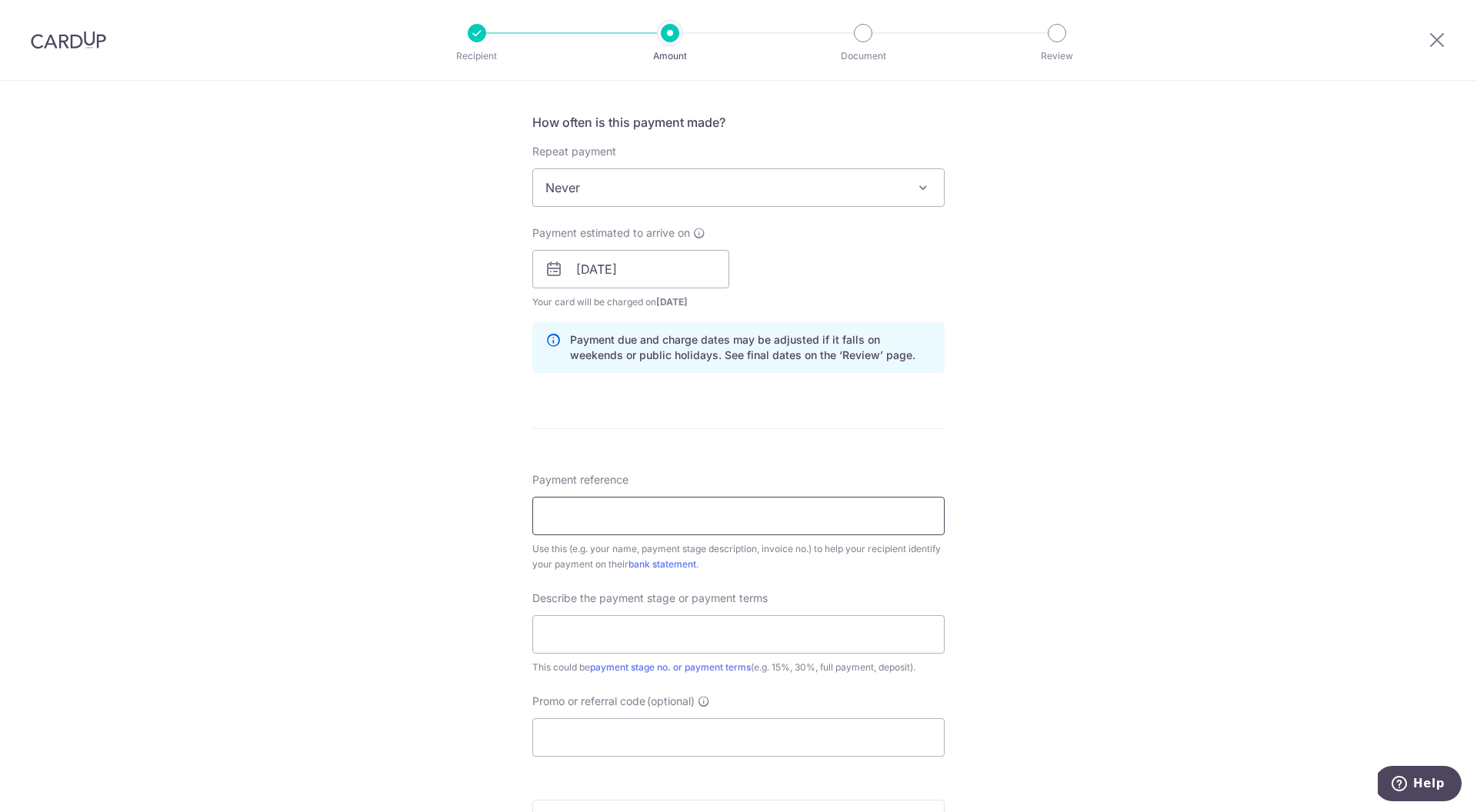
click at [753, 523] on input "Payment reference" at bounding box center [738, 517] width 412 height 39
paste input "DEP2508-0123"
type input "DEP2508-0123"
click at [624, 640] on input "text" at bounding box center [738, 635] width 412 height 39
drag, startPoint x: 654, startPoint y: 639, endPoint x: 601, endPoint y: 639, distance: 53.0
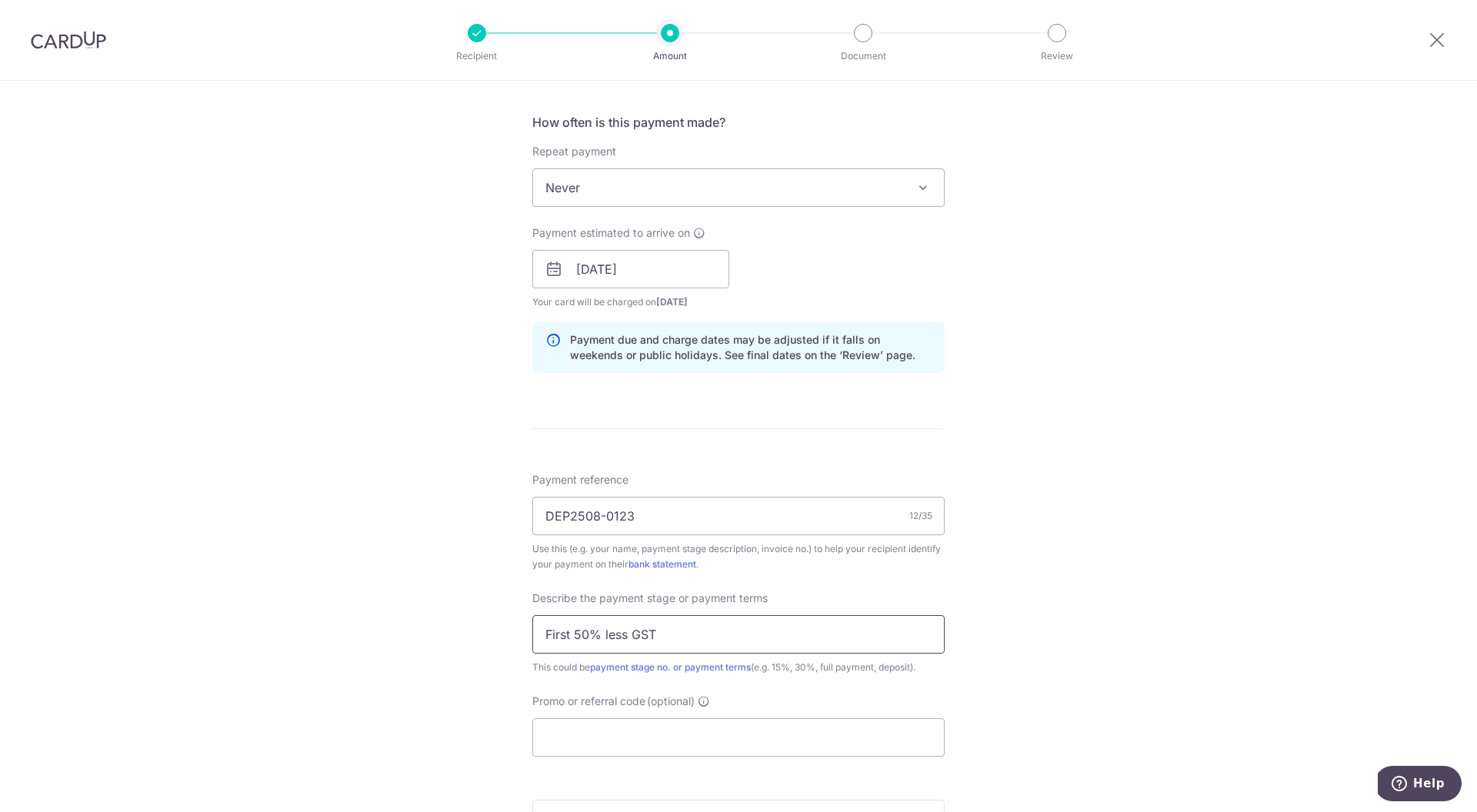
click at [601, 639] on input "First 50% less GST" at bounding box center [738, 635] width 412 height 39
click at [627, 751] on input "Promo or referral code (optional)" at bounding box center [738, 738] width 412 height 39
drag, startPoint x: 675, startPoint y: 641, endPoint x: 608, endPoint y: 639, distance: 67.0
click at [608, 639] on input "First 50% $20,000" at bounding box center [738, 635] width 412 height 39
type input "First 50%"
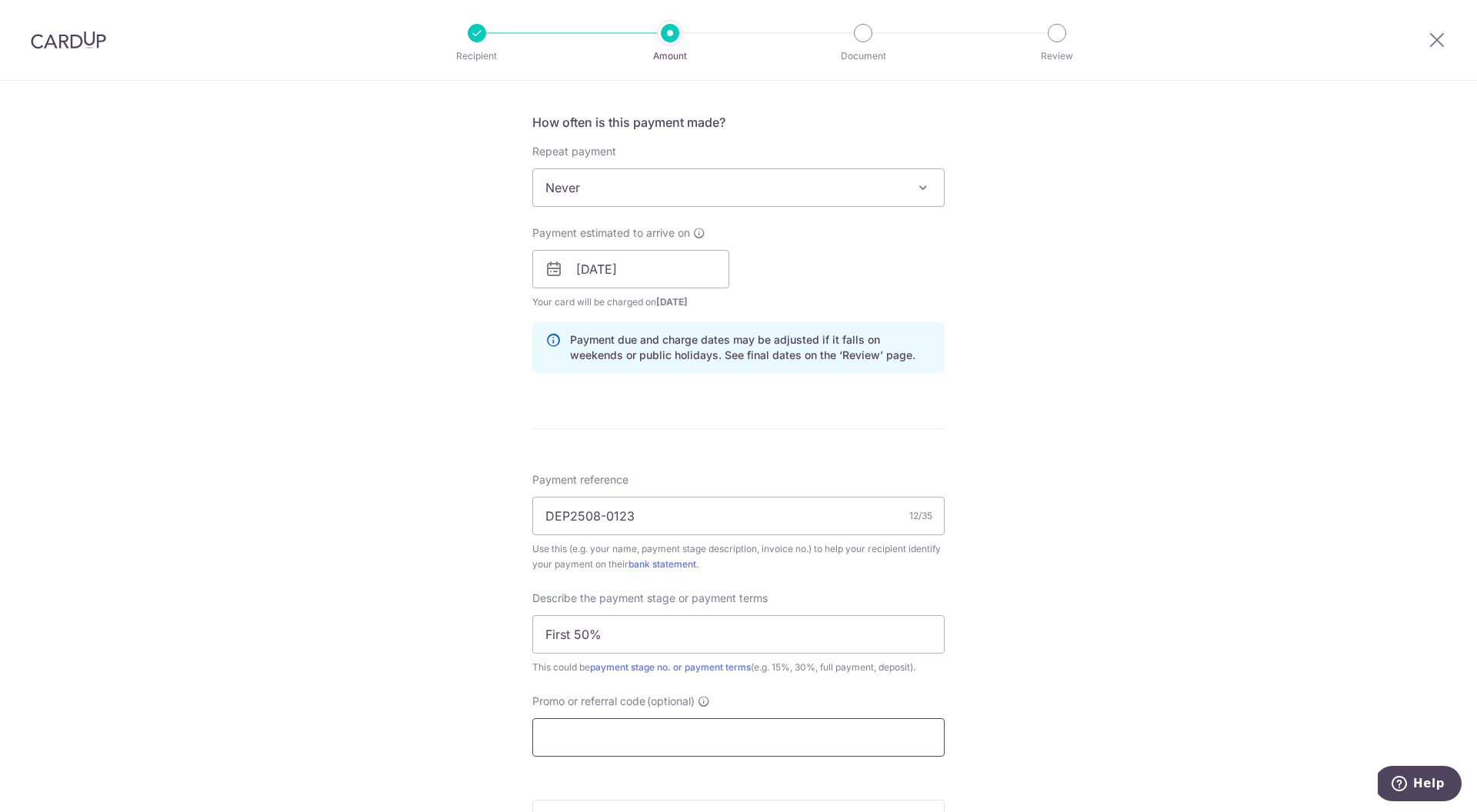
click at [725, 747] on input "Promo or referral code (optional)" at bounding box center [738, 738] width 412 height 39
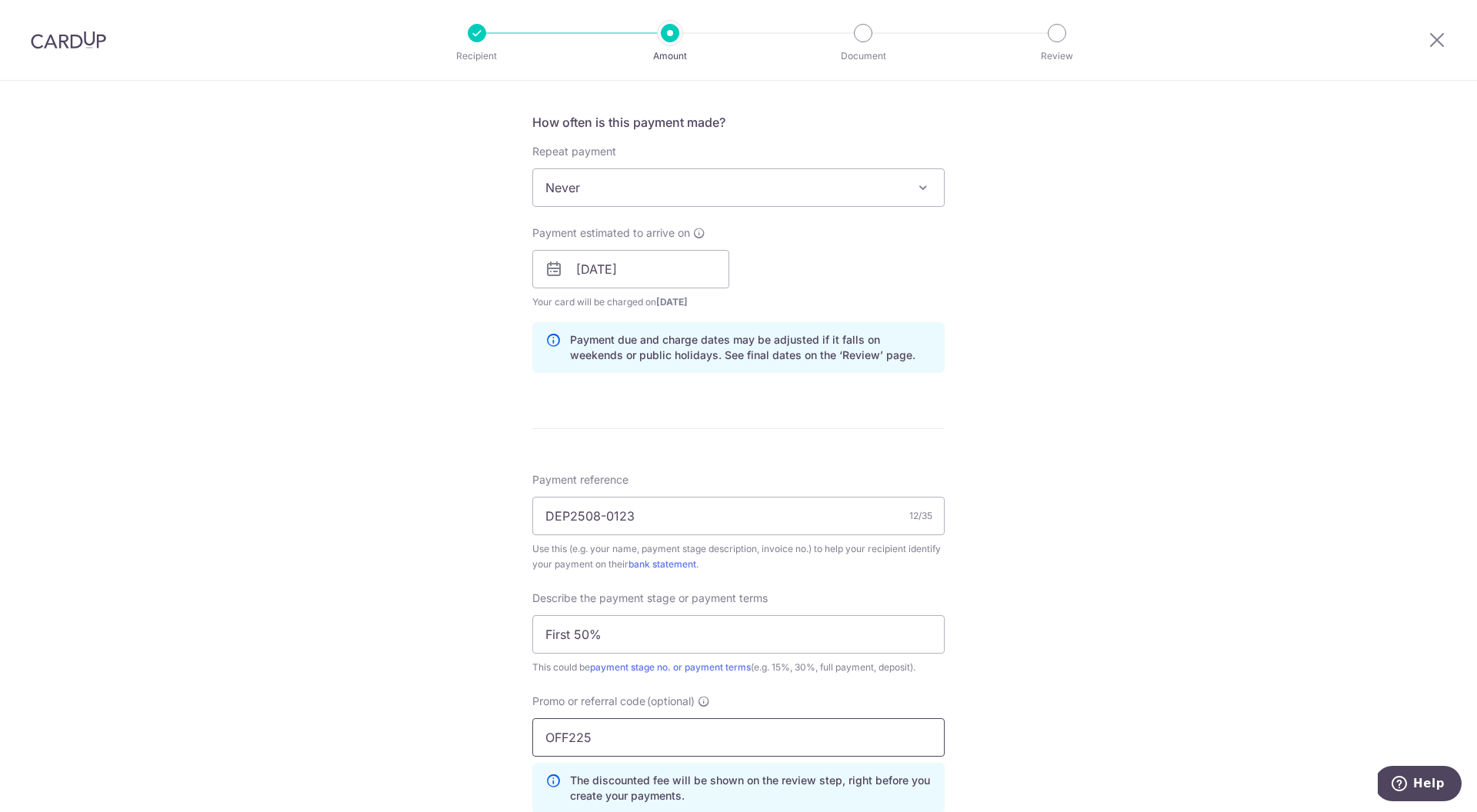
type input "OFF225"
click at [1112, 669] on div "Tell us more about your payment Enter payment amount SGD 20,000.00 20000.00 Rec…" at bounding box center [738, 331] width 1477 height 1627
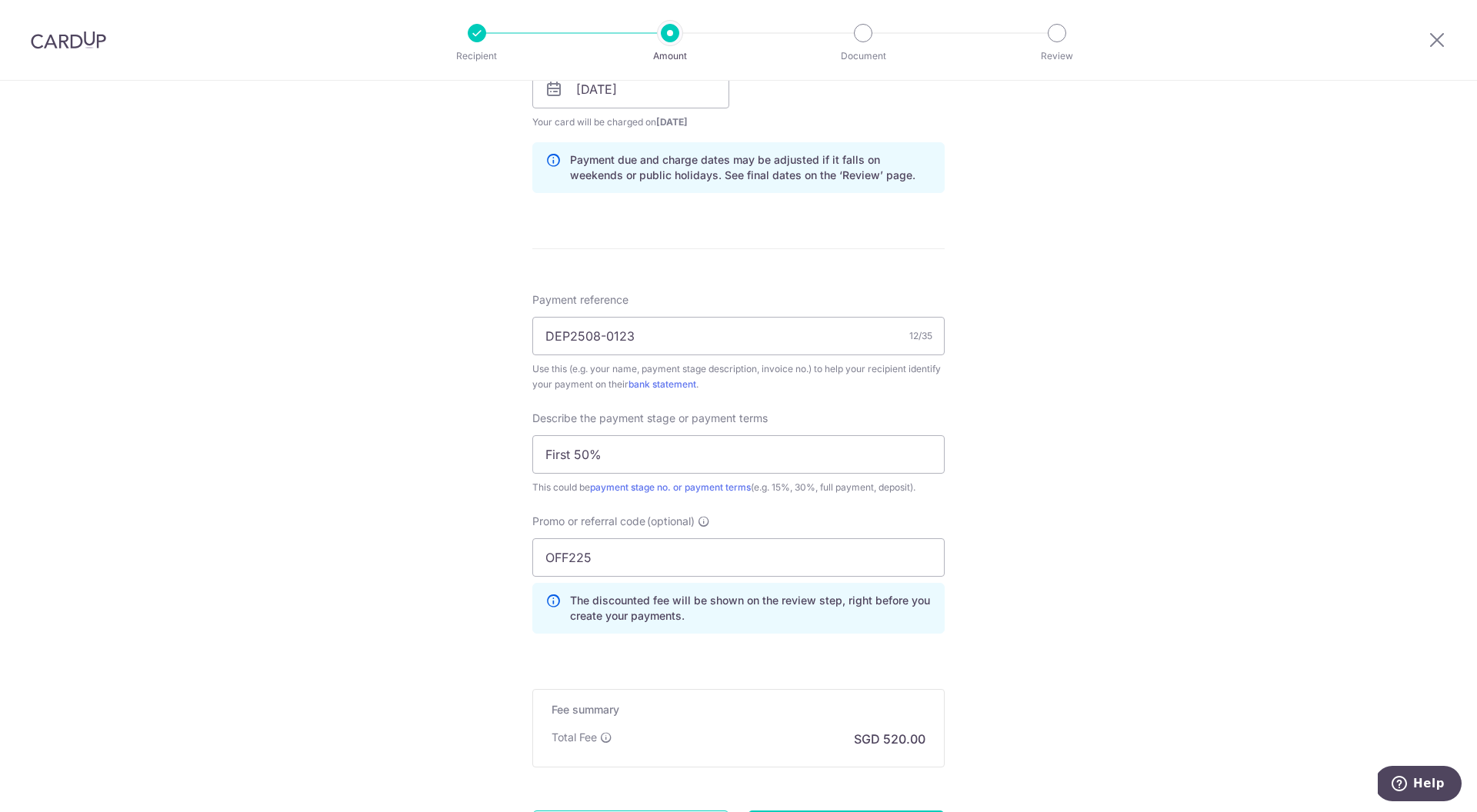
click at [622, 590] on div "The discounted fee will be shown on the review step, right before you create yo…" at bounding box center [738, 609] width 412 height 51
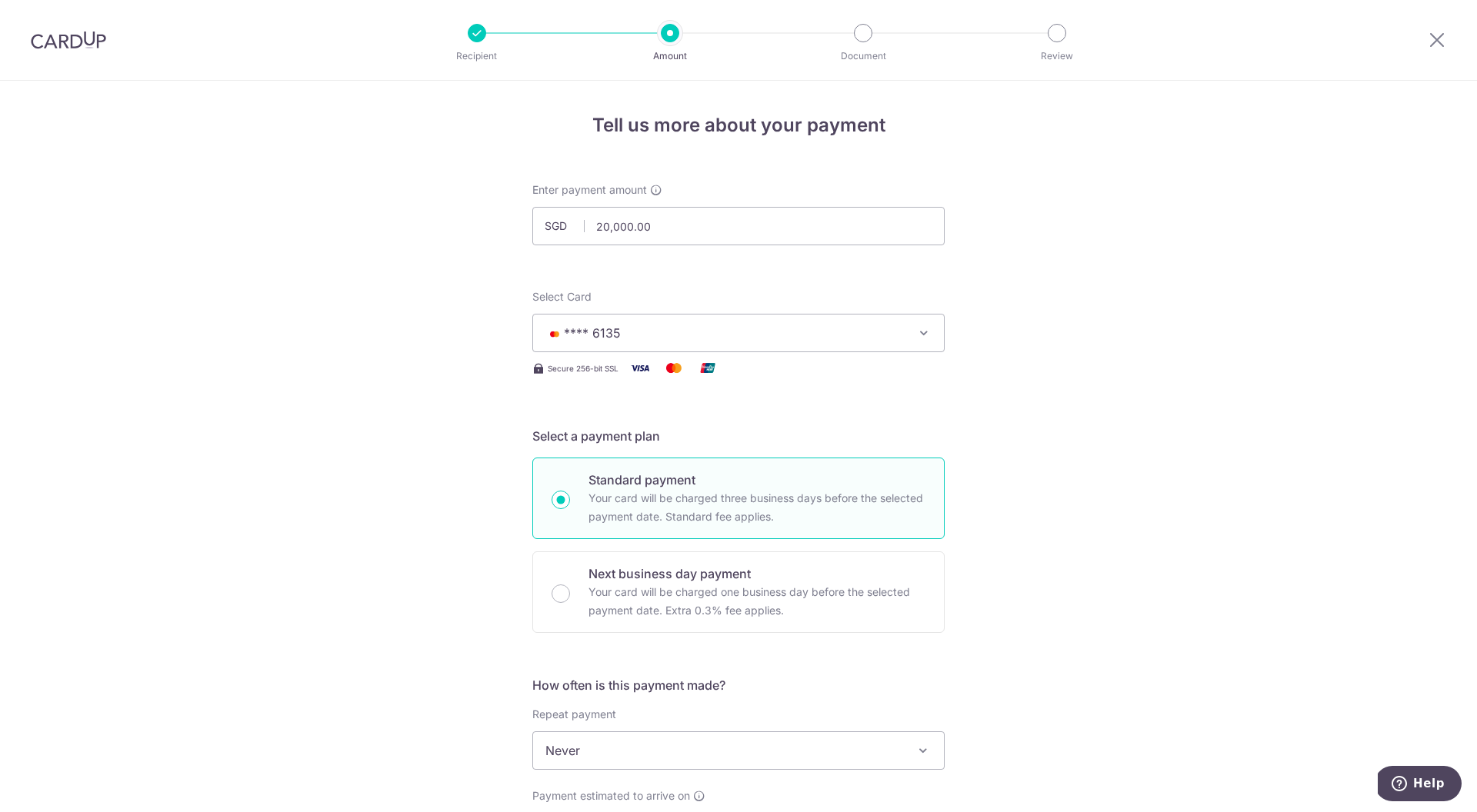
scroll to position [9, 0]
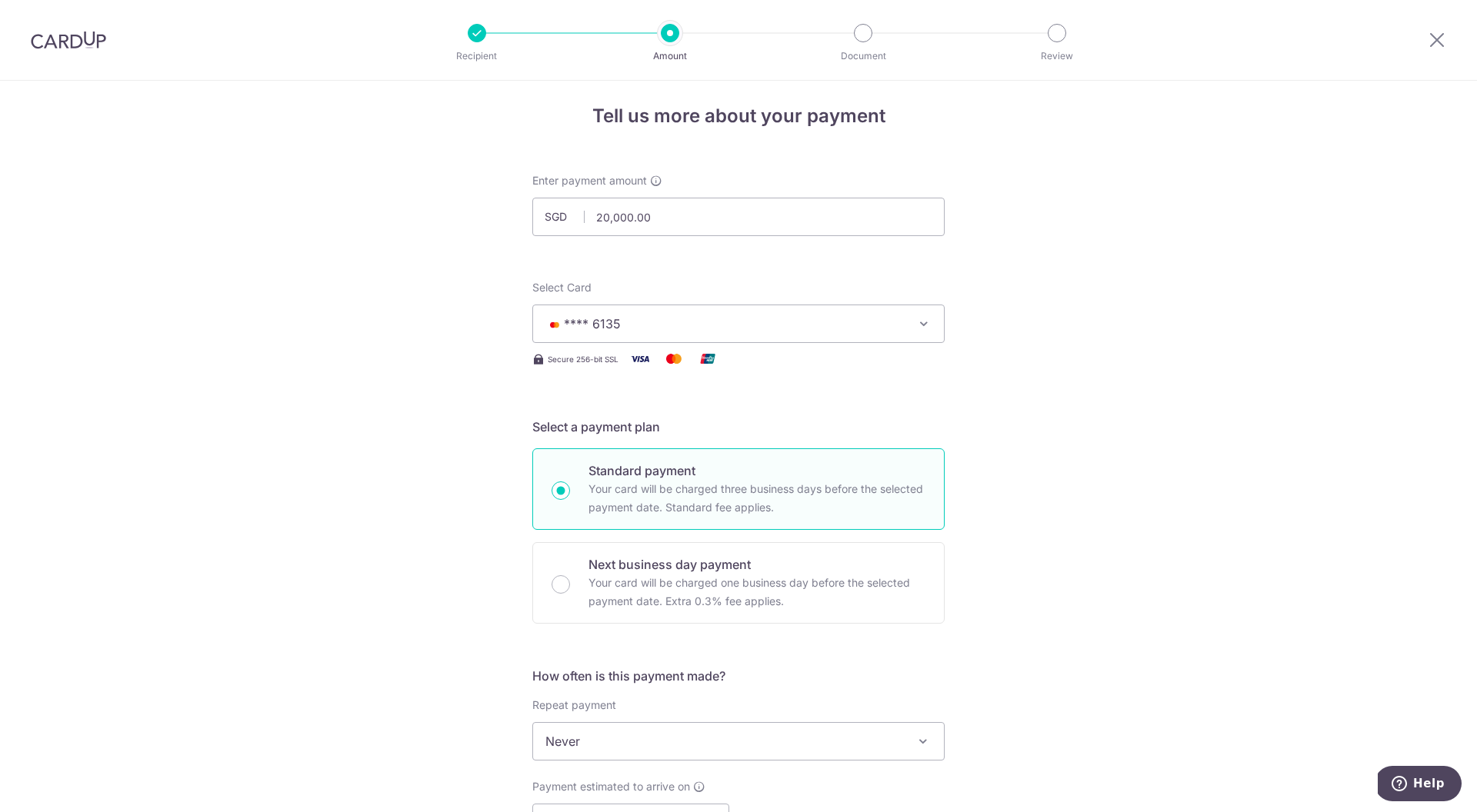
click at [795, 299] on div "Select Card **** 6135 Add credit card Your Cards **** 2013 **** 6135" at bounding box center [738, 311] width 412 height 63
click at [673, 219] on input "20,000.00" at bounding box center [738, 217] width 412 height 39
paste input "20"
click at [646, 220] on input "2020000.00" at bounding box center [738, 217] width 412 height 39
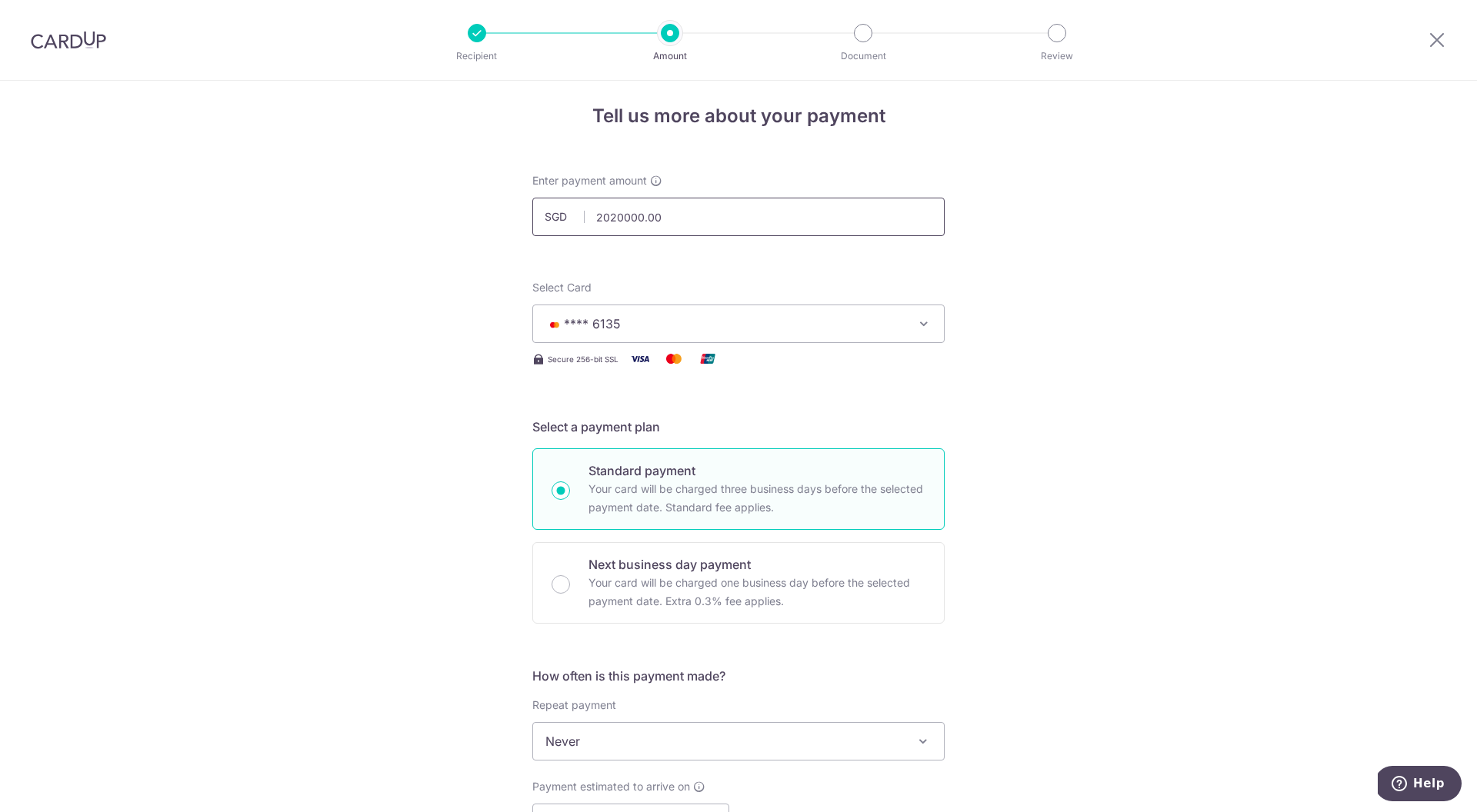
click at [646, 220] on input "2020000.00" at bounding box center [738, 217] width 412 height 39
paste input ",718.23"
type input "20,718.23"
click at [774, 298] on div "Select Card **** 6135 Add credit card Your Cards **** 2013 **** 6135" at bounding box center [738, 311] width 412 height 63
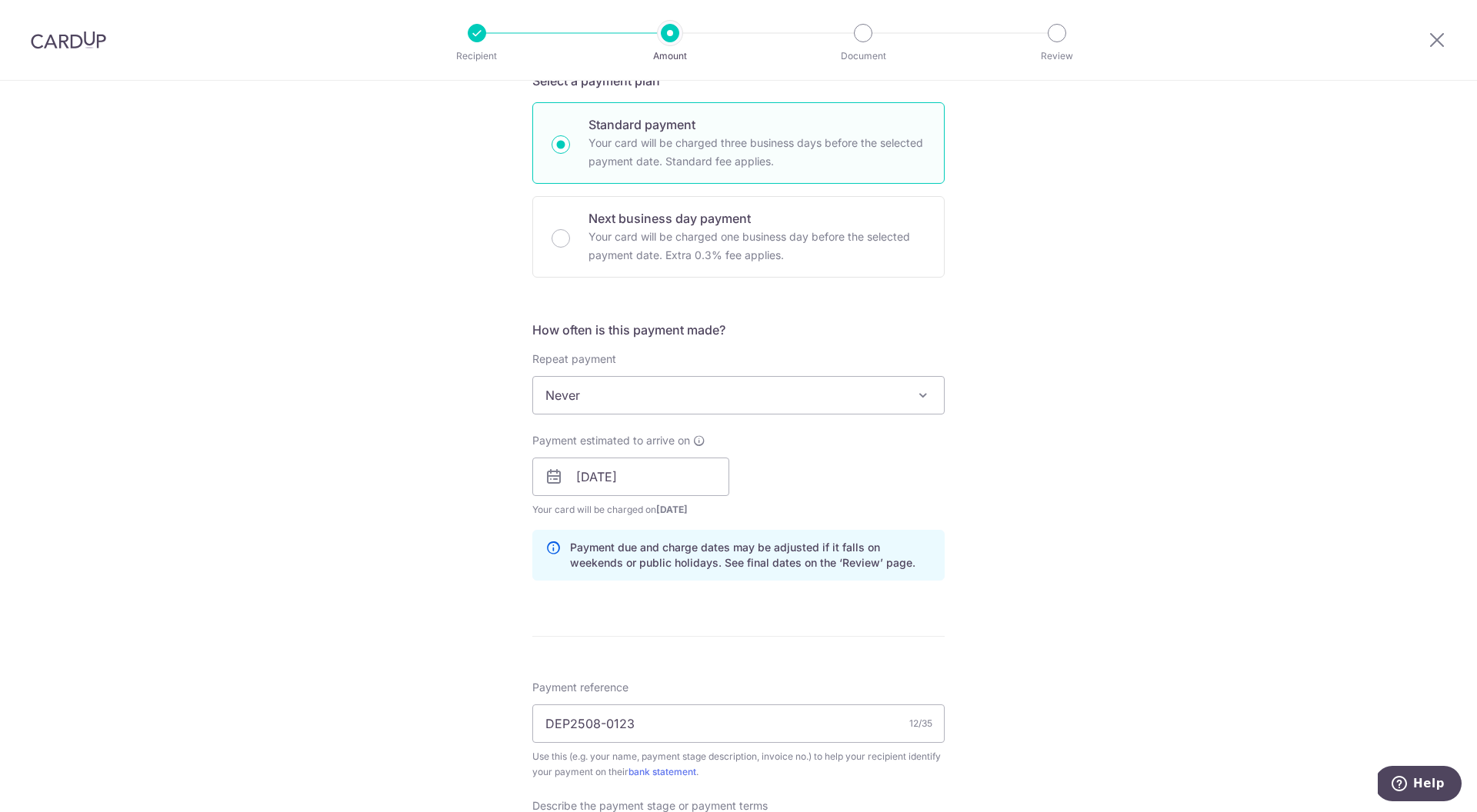
scroll to position [365, 0]
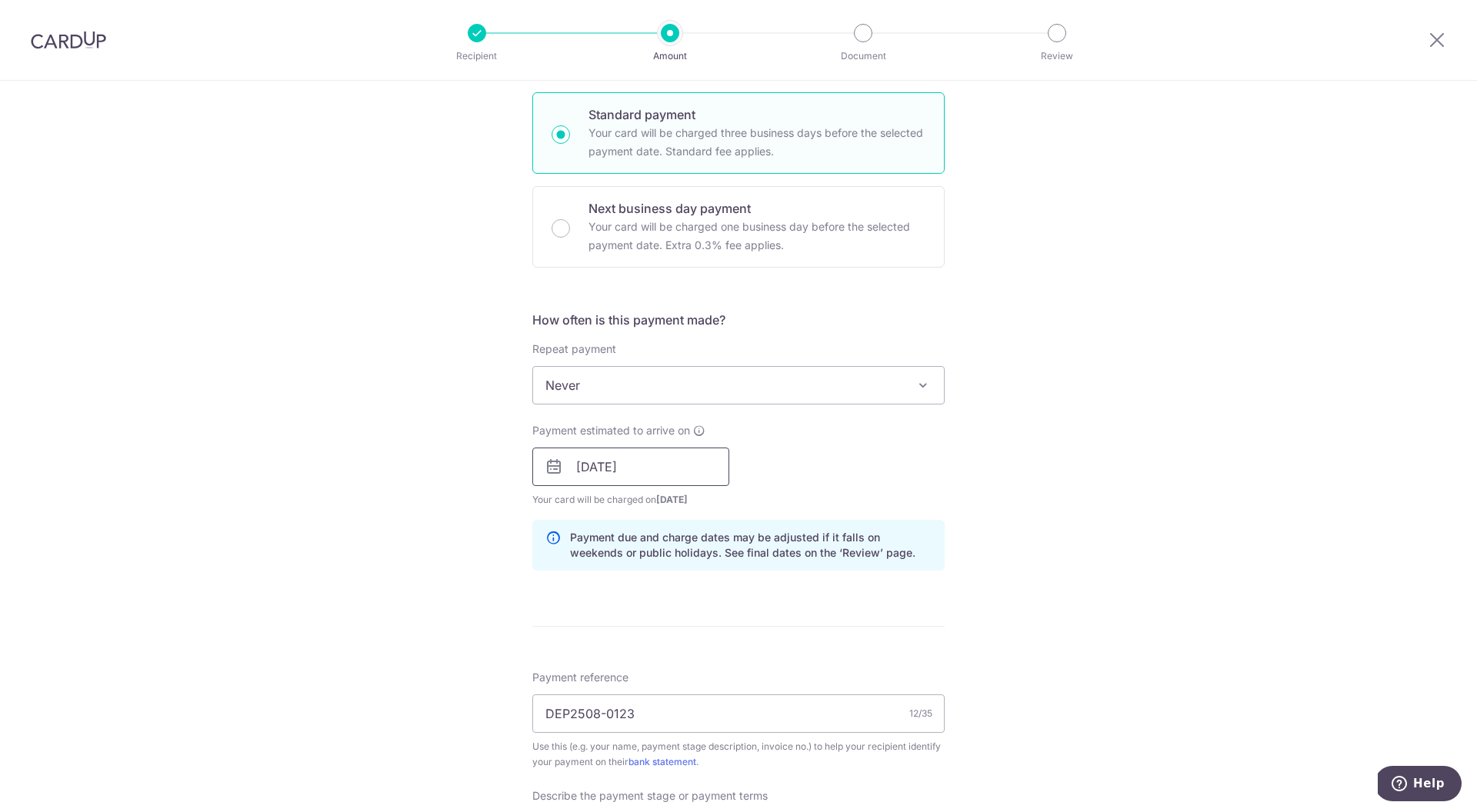
click at [671, 463] on input "[DATE]" at bounding box center [630, 467] width 197 height 39
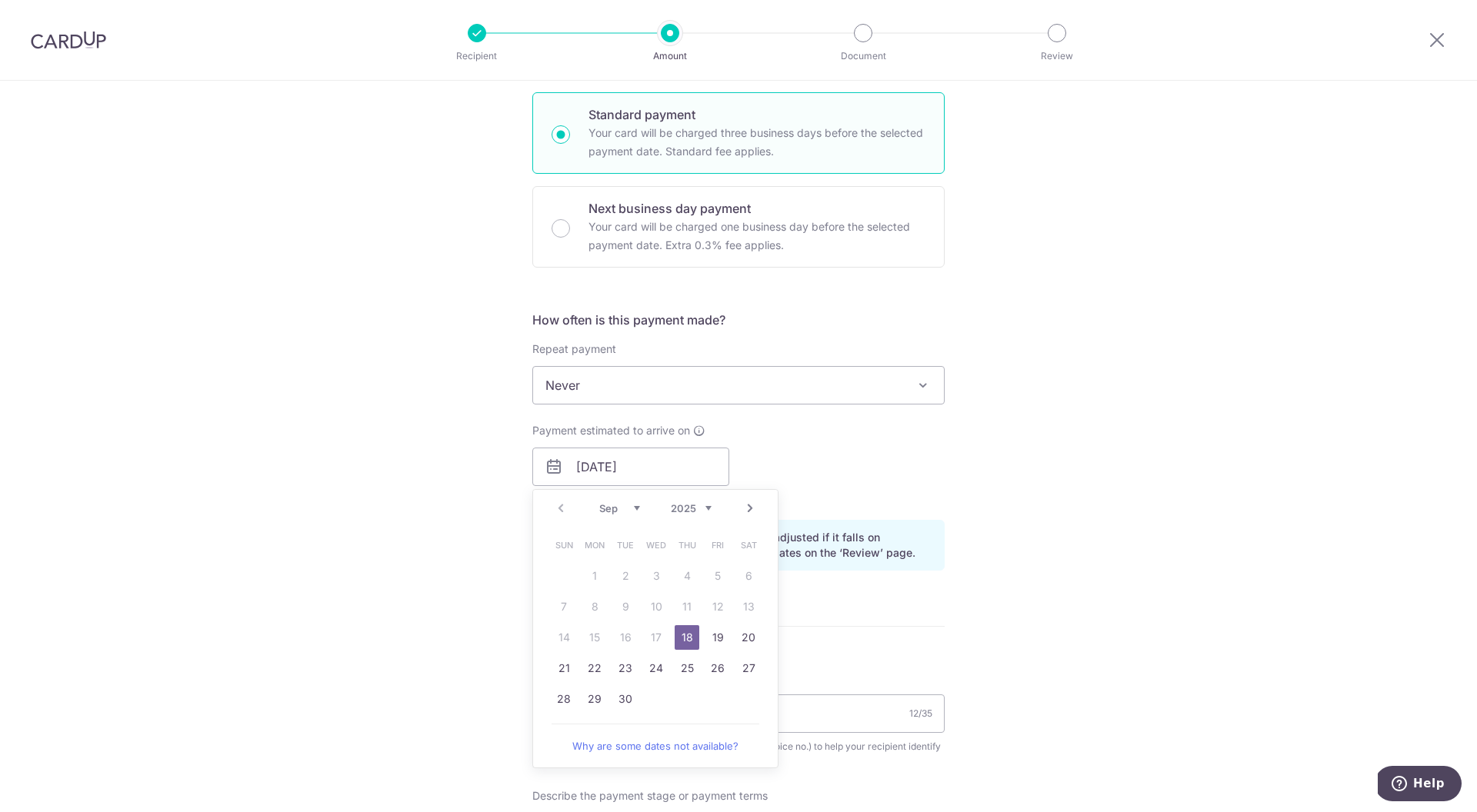
click at [1122, 545] on div "Tell us more about your payment Enter payment amount SGD 20,718.23 20718.23 Rec…" at bounding box center [738, 528] width 1477 height 1627
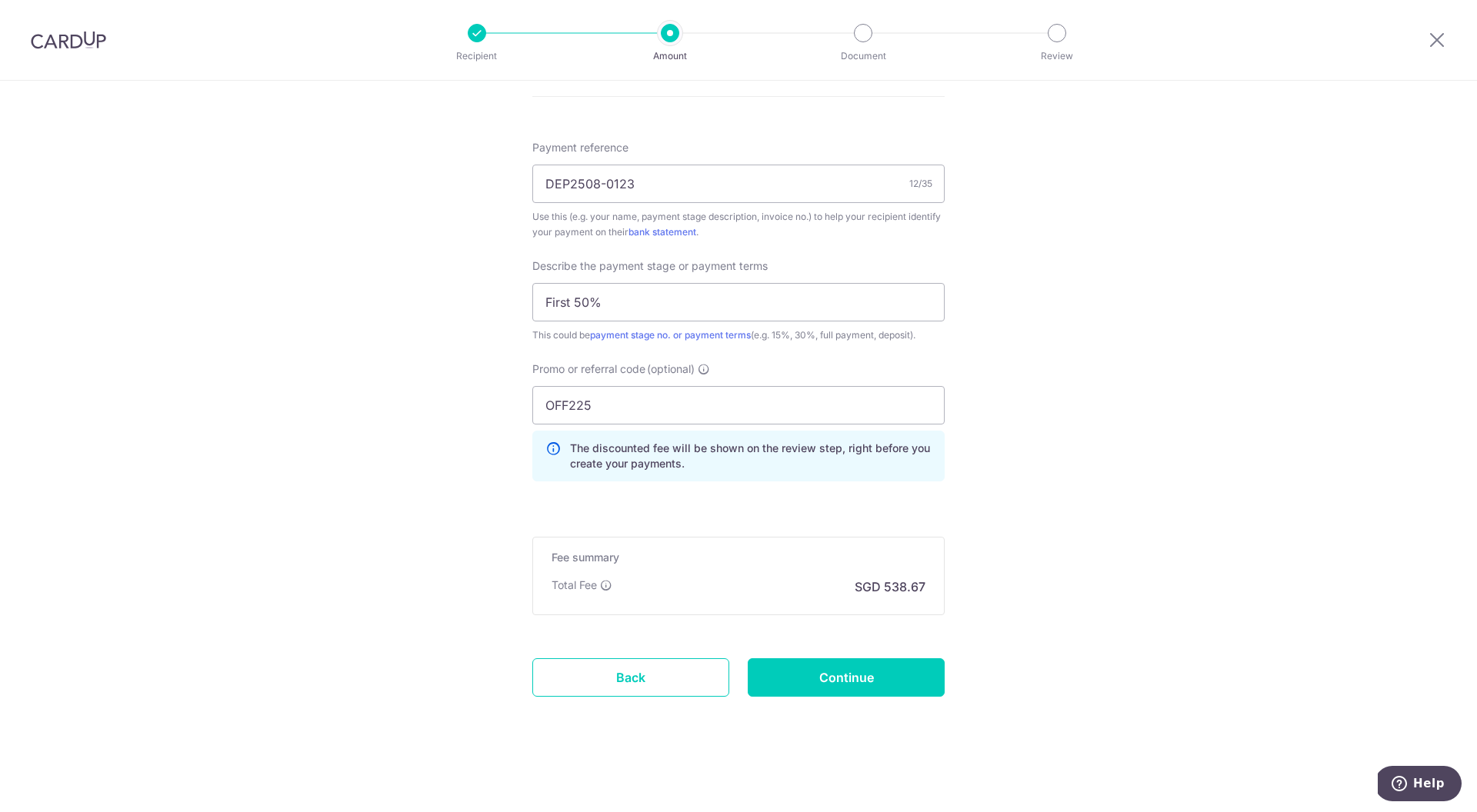
scroll to position [886, 0]
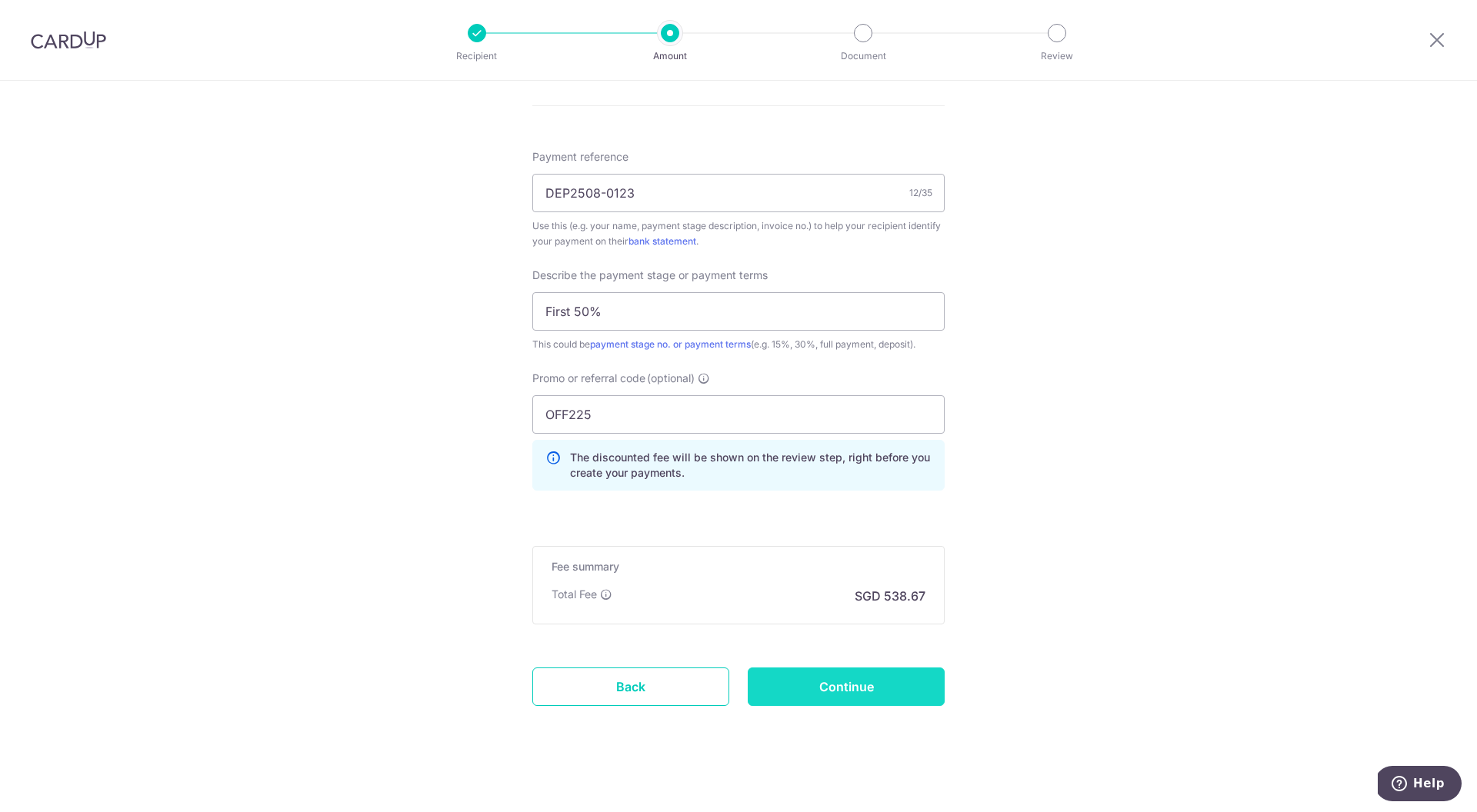
click at [859, 701] on input "Continue" at bounding box center [846, 687] width 197 height 39
type input "Create Schedule"
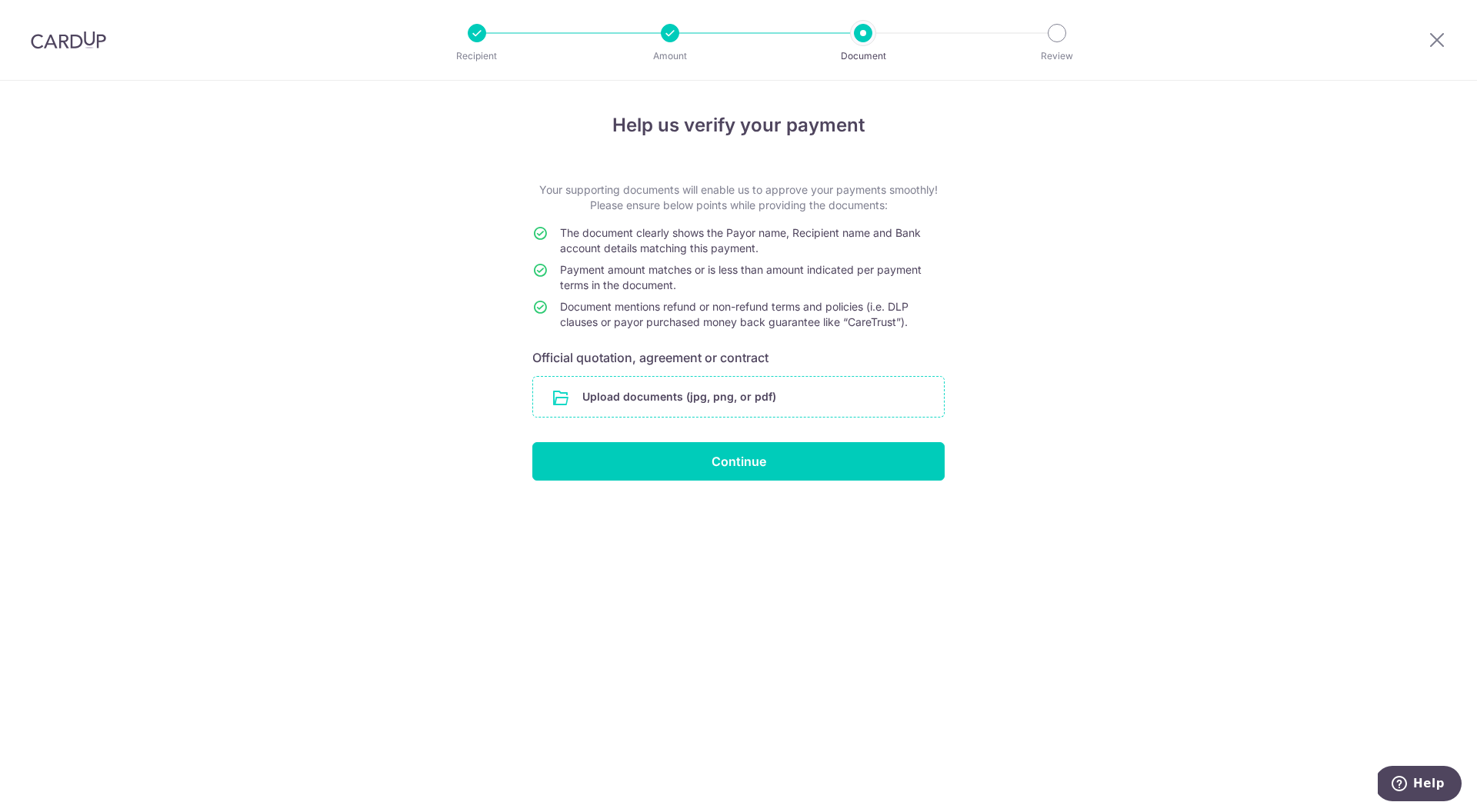
click at [719, 403] on input "file" at bounding box center [738, 396] width 411 height 40
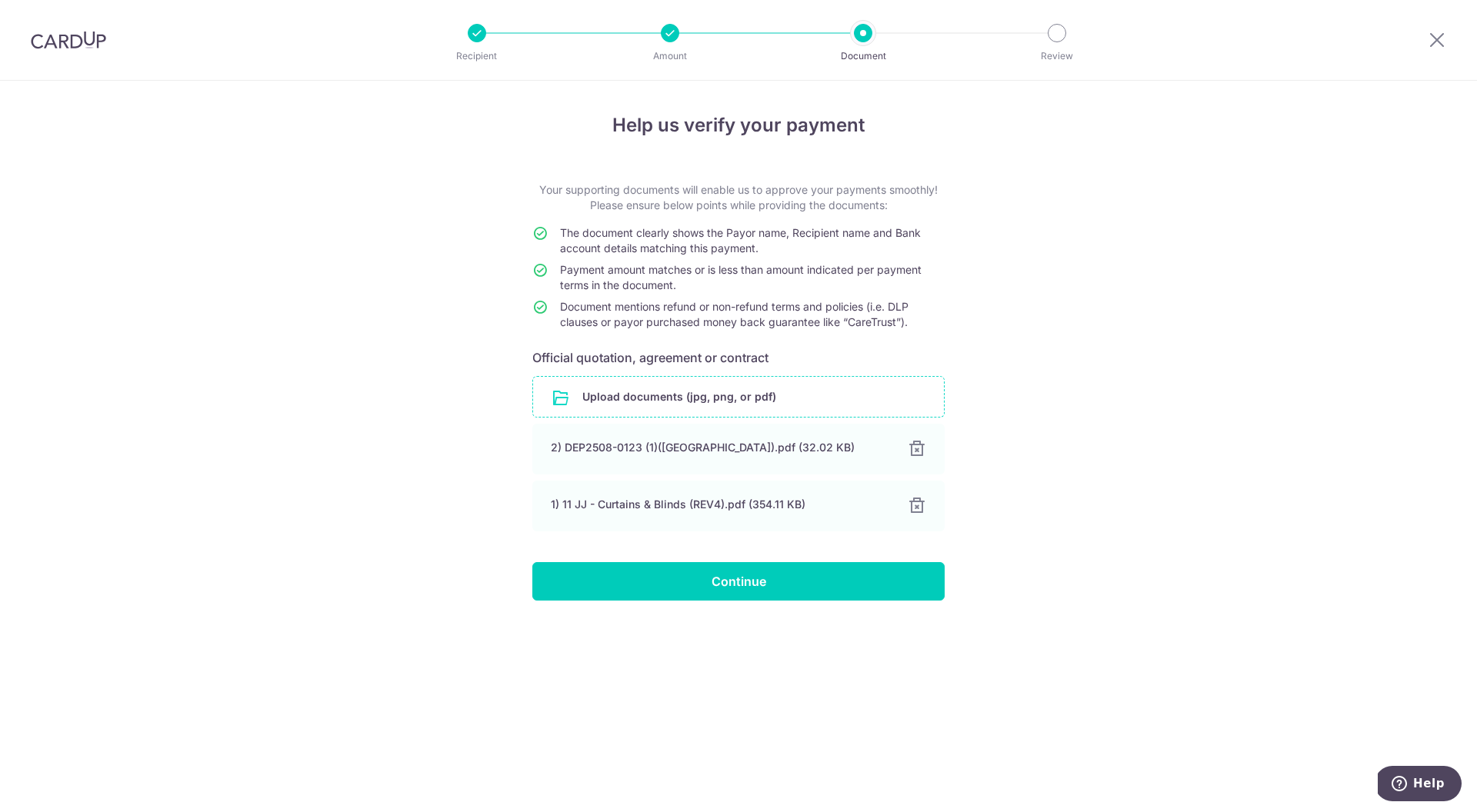
click at [672, 34] on div at bounding box center [671, 33] width 19 height 19
click at [789, 576] on input "Continue" at bounding box center [738, 582] width 412 height 39
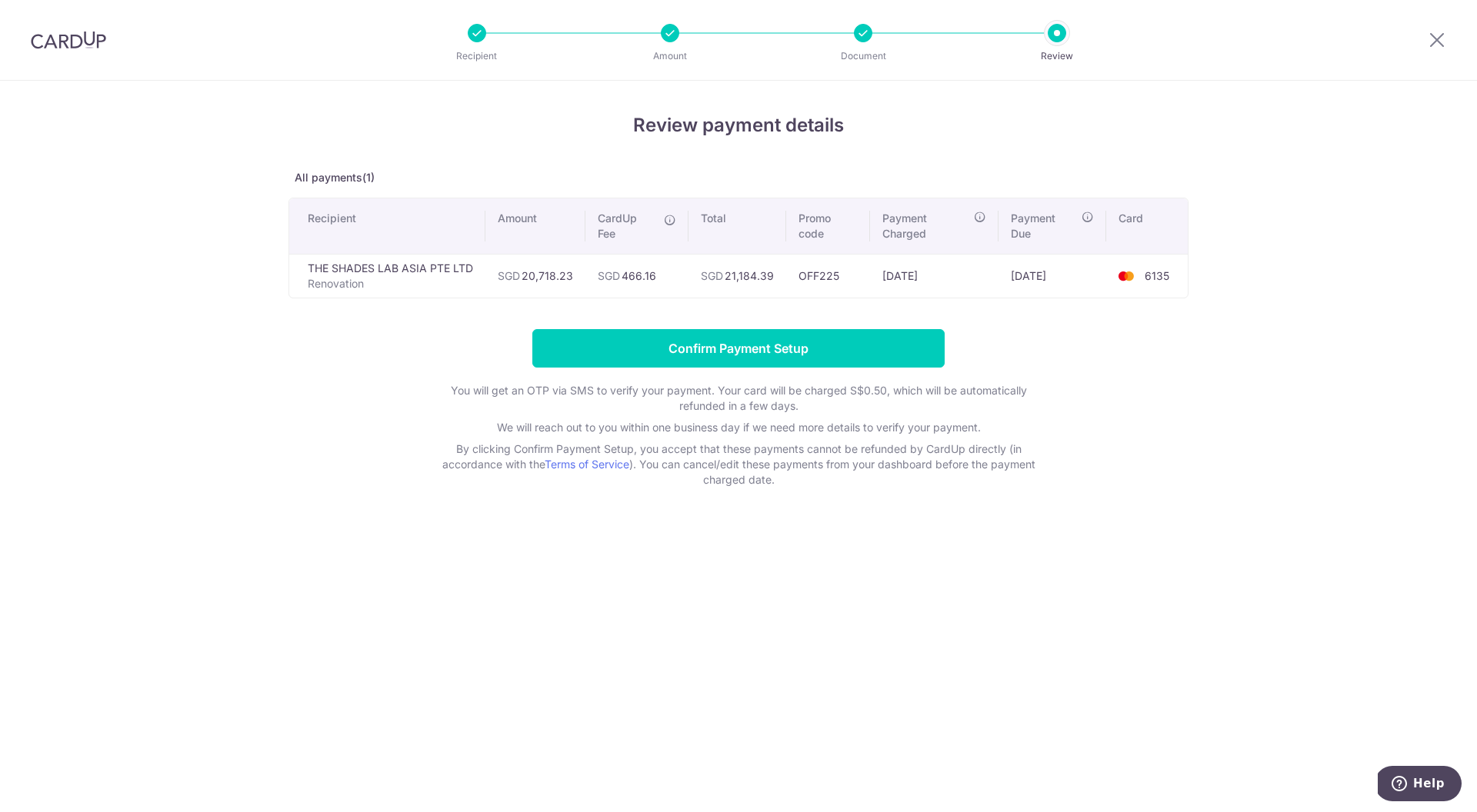
click at [736, 273] on td "SGD 21,184.39" at bounding box center [737, 276] width 98 height 44
drag, startPoint x: 731, startPoint y: 274, endPoint x: 774, endPoint y: 276, distance: 43.0
click at [774, 276] on td "SGD 21,184.39" at bounding box center [737, 276] width 98 height 44
copy td "21,184.39"
